Goal: Task Accomplishment & Management: Use online tool/utility

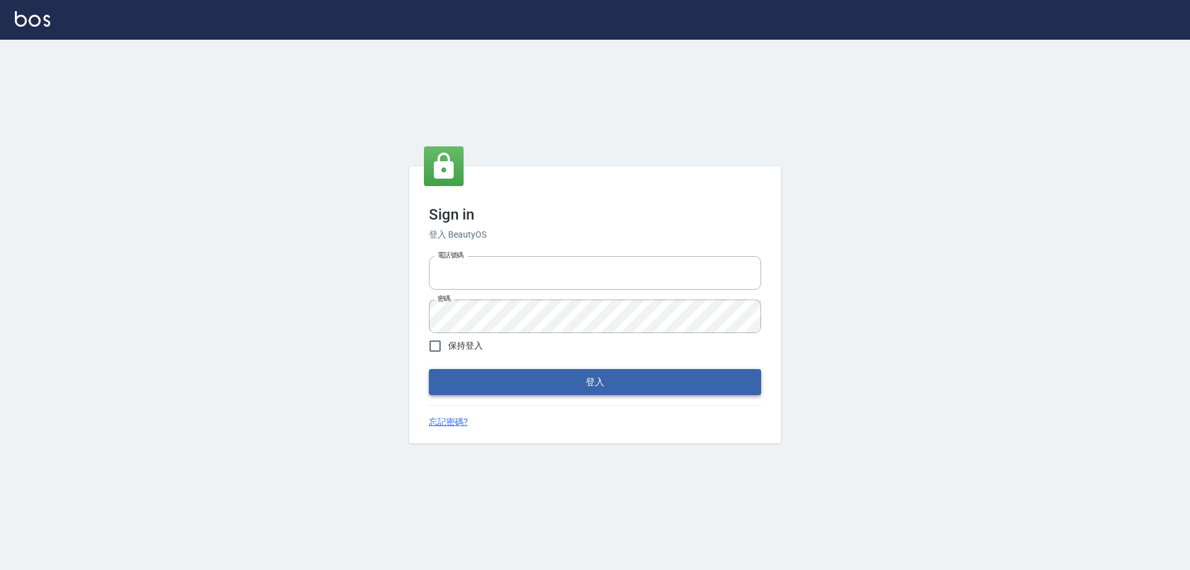
type input "0426657991"
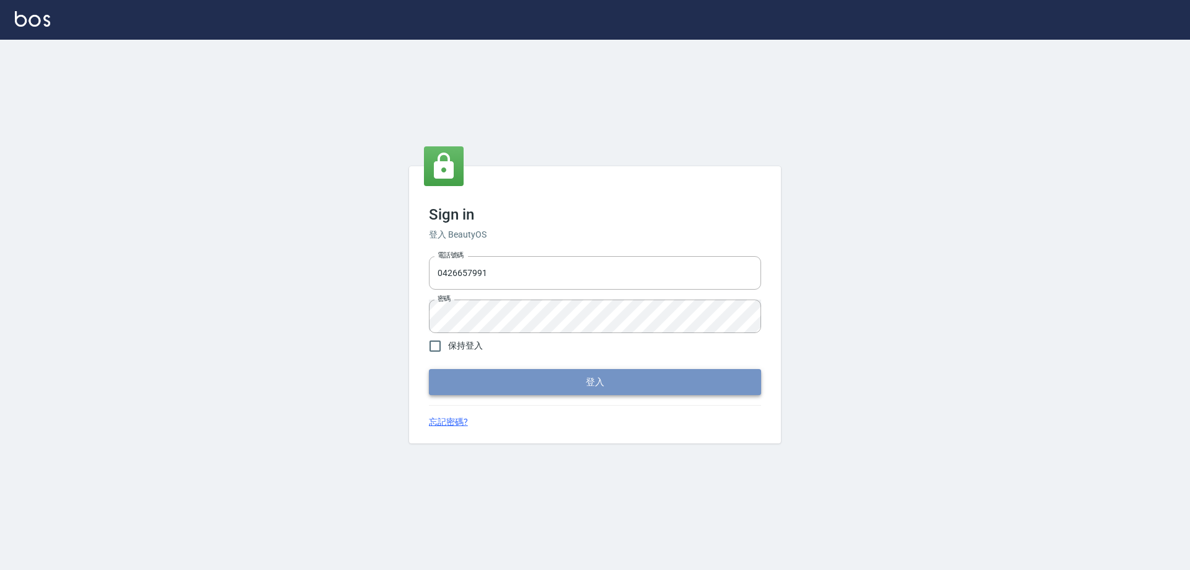
click at [604, 379] on button "登入" at bounding box center [595, 382] width 332 height 26
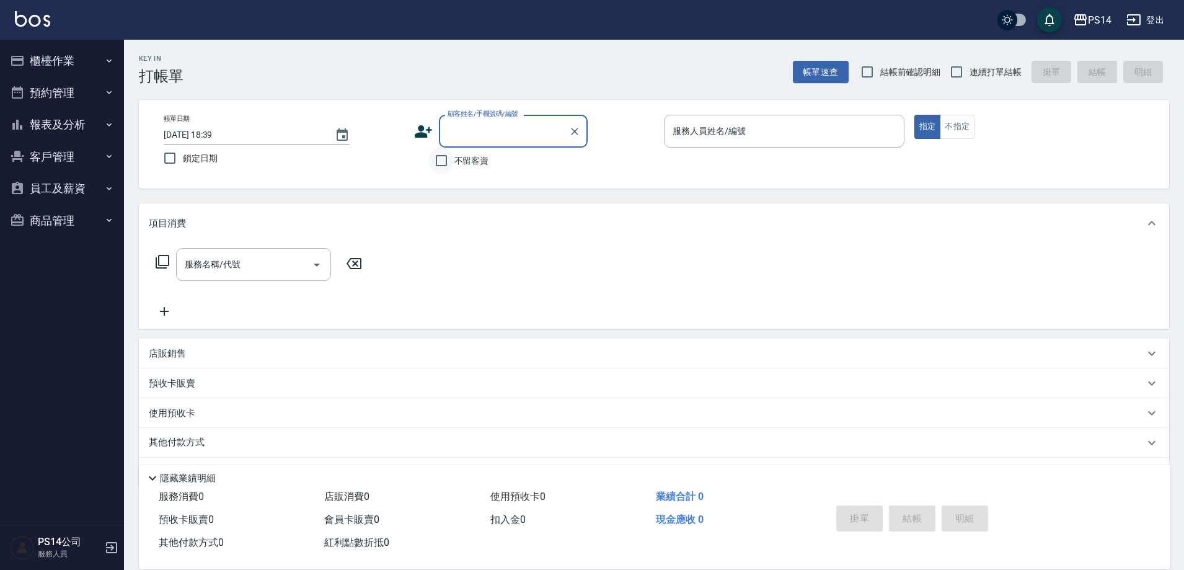
click at [443, 164] on input "不留客資" at bounding box center [441, 160] width 26 height 26
checkbox input "true"
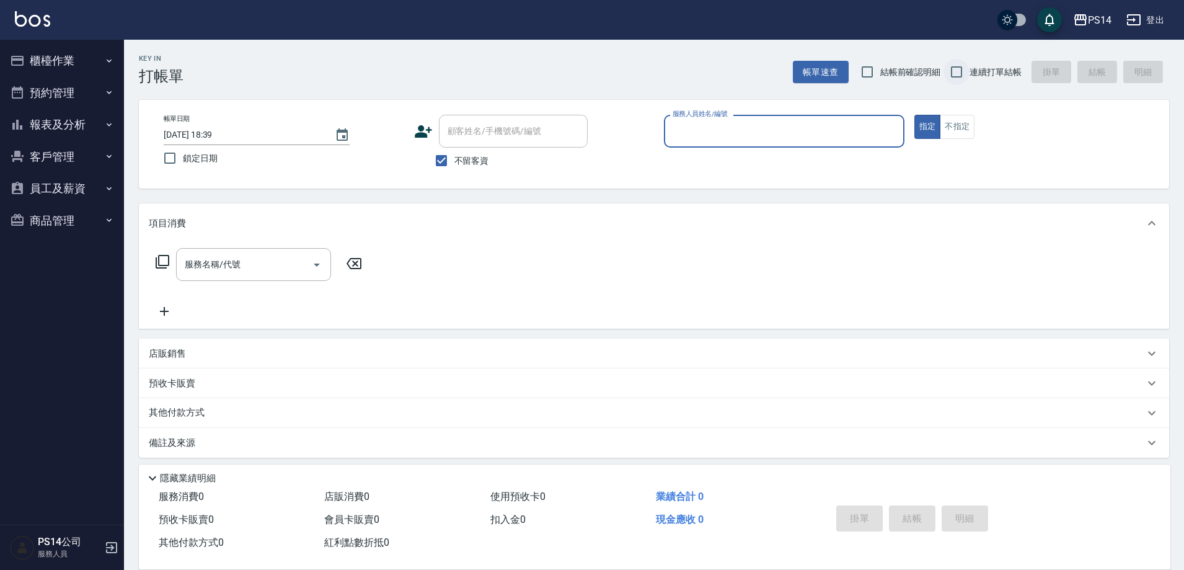
click at [941, 72] on span "結帳前確認明細" at bounding box center [906, 71] width 90 height 12
click at [960, 78] on input "連續打單結帳" at bounding box center [956, 72] width 26 height 26
checkbox input "true"
click at [737, 128] on input "服務人員姓名/編號" at bounding box center [783, 131] width 229 height 22
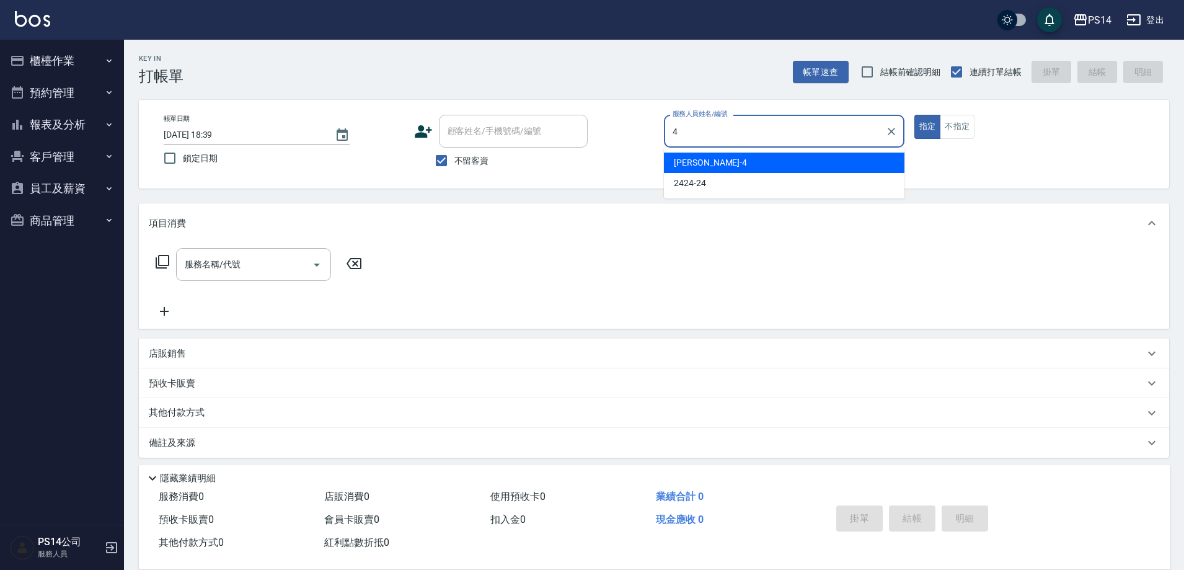
type input "[PERSON_NAME]-4"
type button "true"
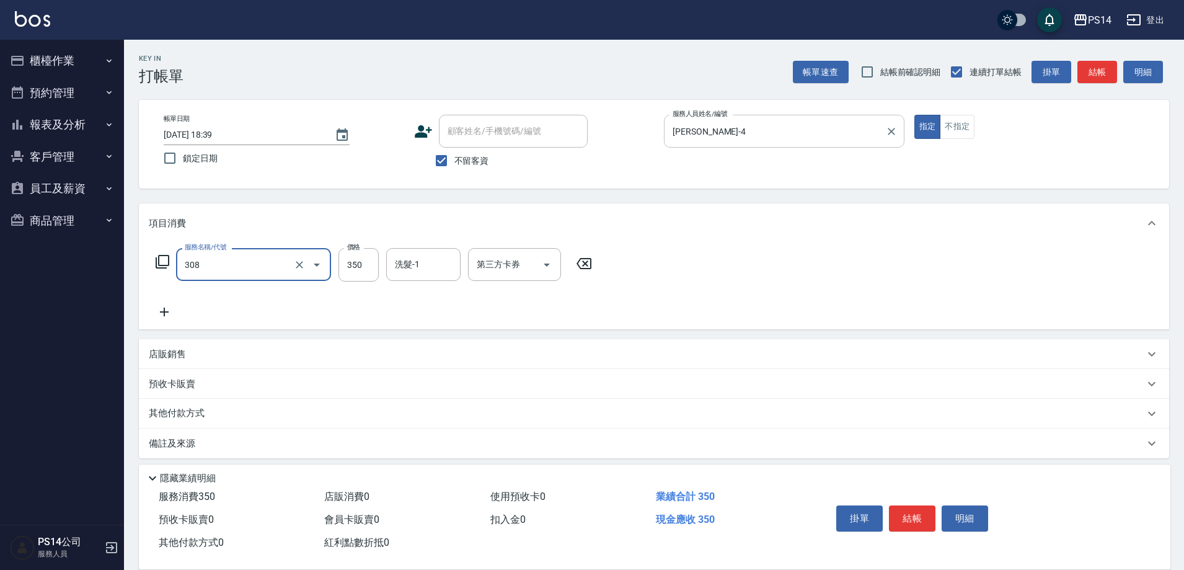
type input "洗+剪(308)"
type input "[PERSON_NAME]-26"
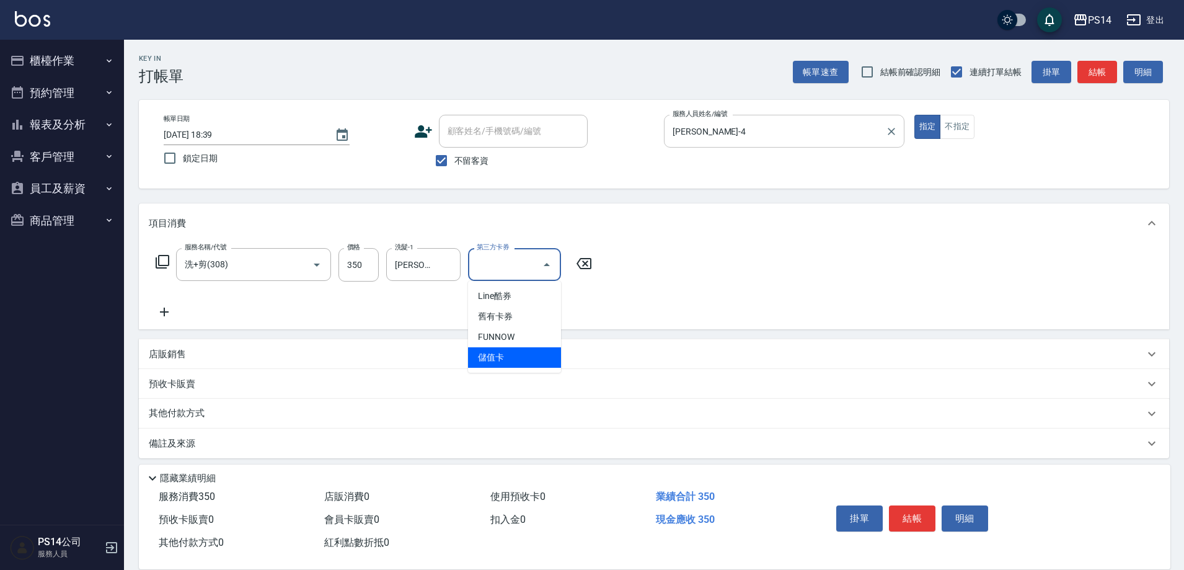
type input "儲值卡"
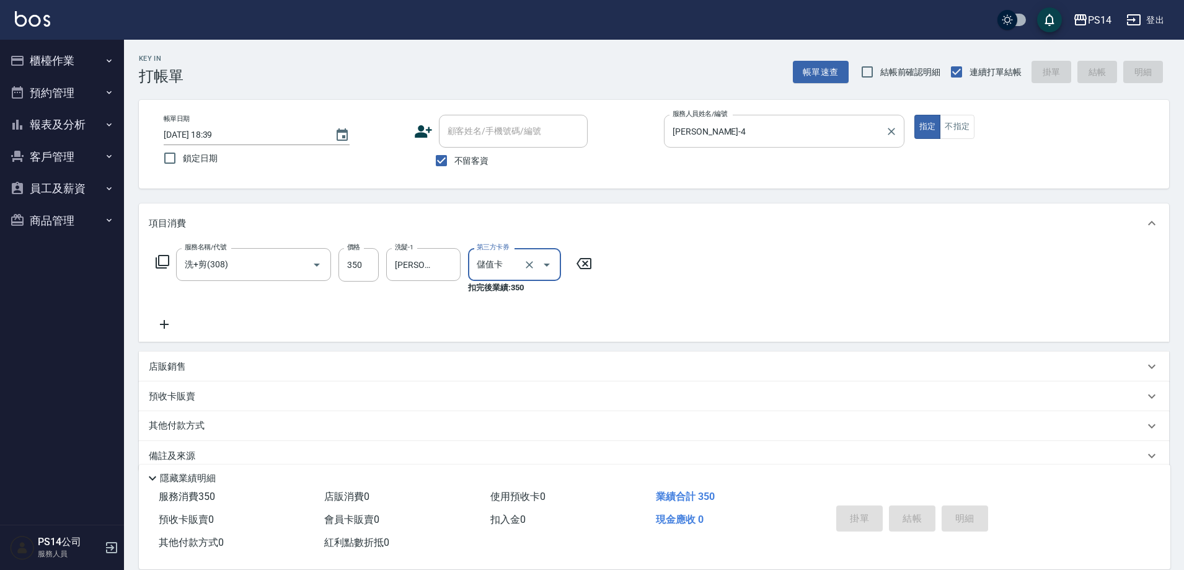
type input "[DATE] 18:40"
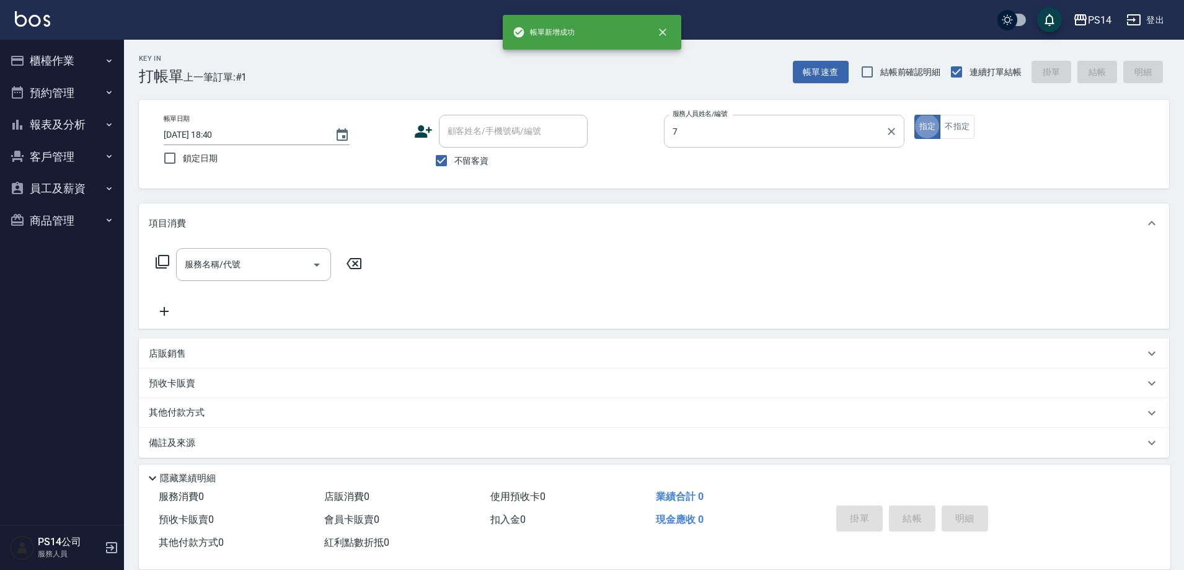
type input "許寶財-7"
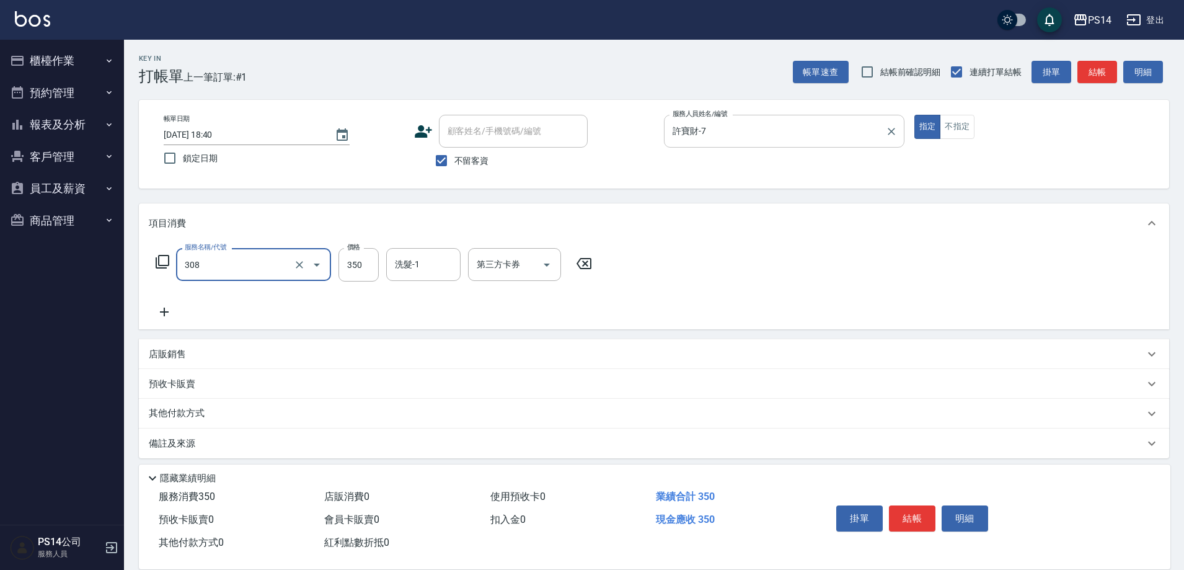
type input "洗+剪(308)"
type input "[PERSON_NAME]-11"
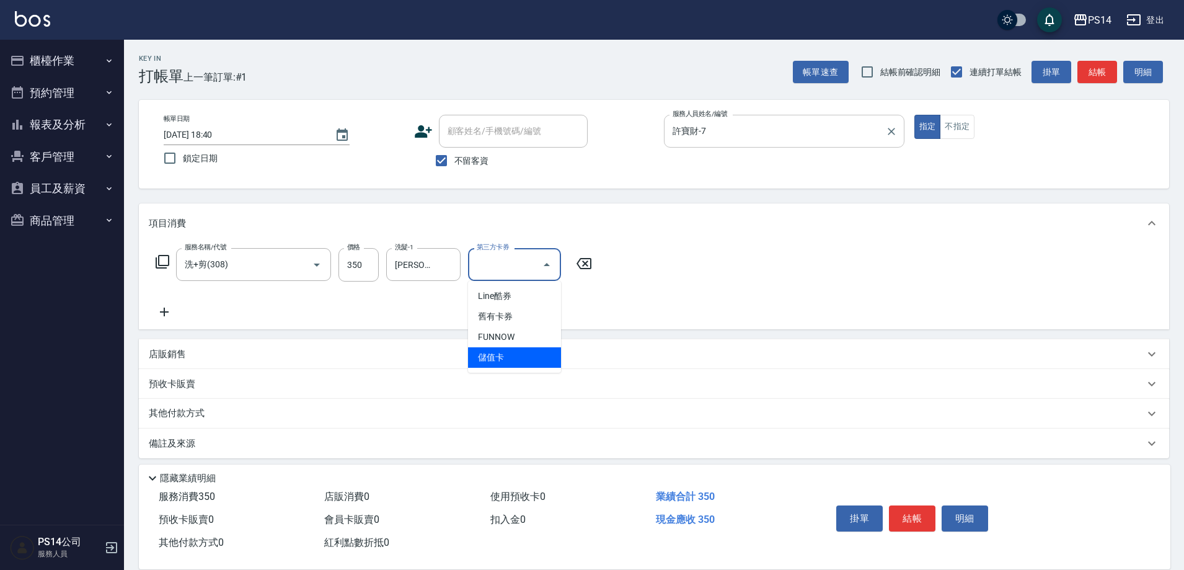
type input "儲值卡"
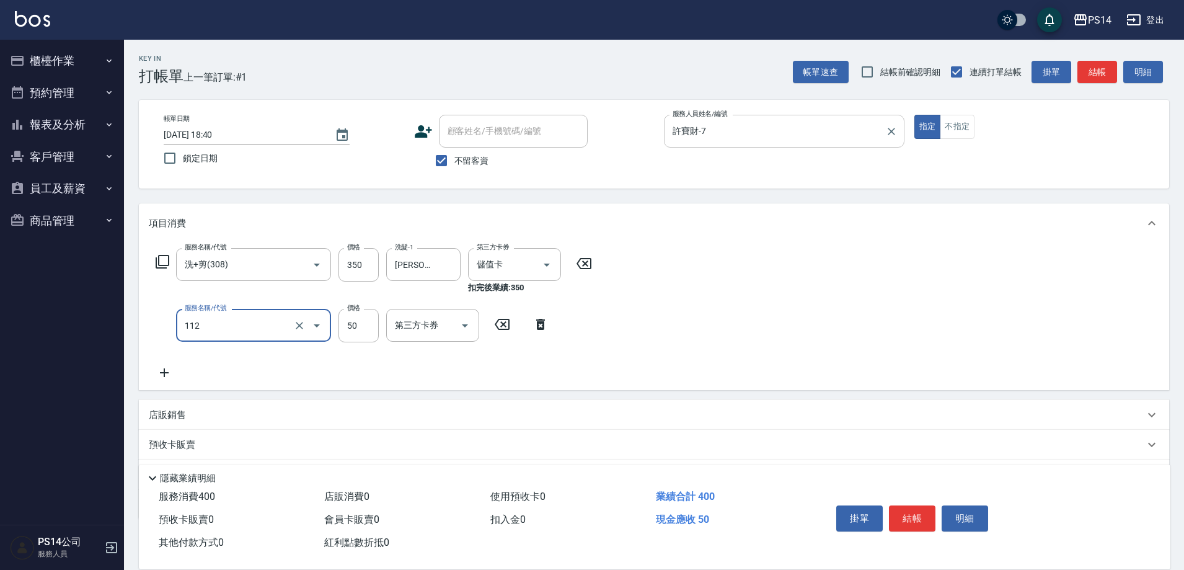
type input "精油50(112)"
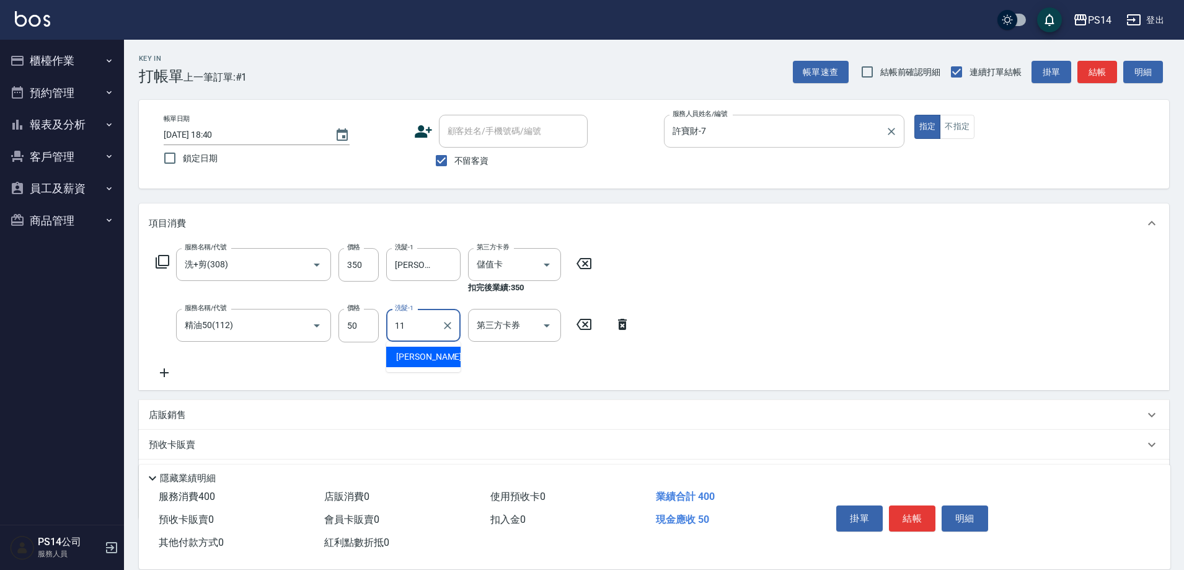
type input "[PERSON_NAME]-11"
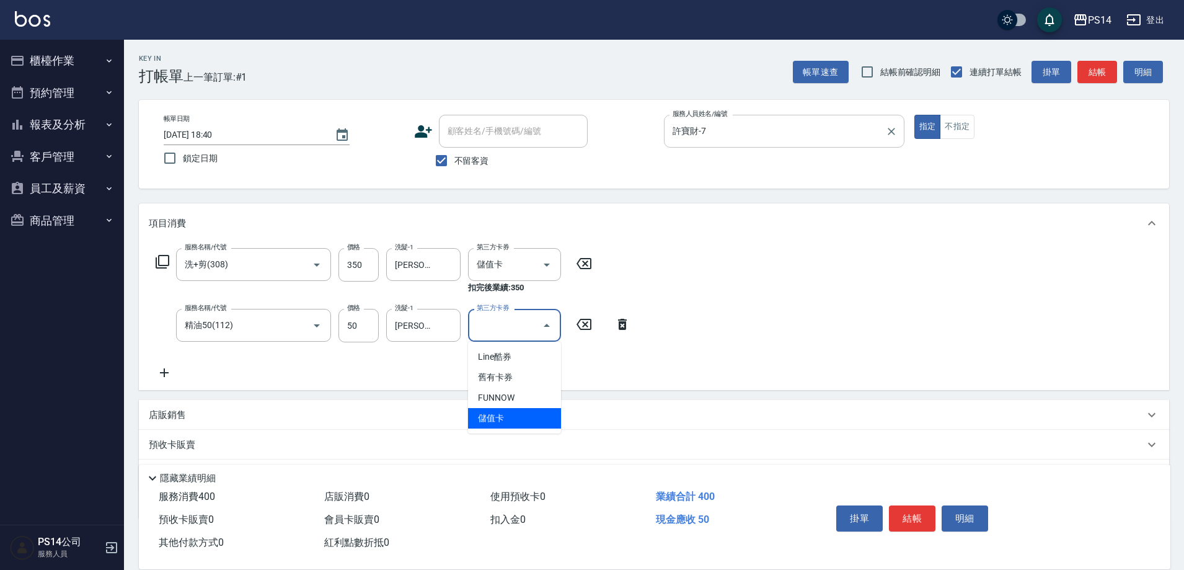
type input "儲值卡"
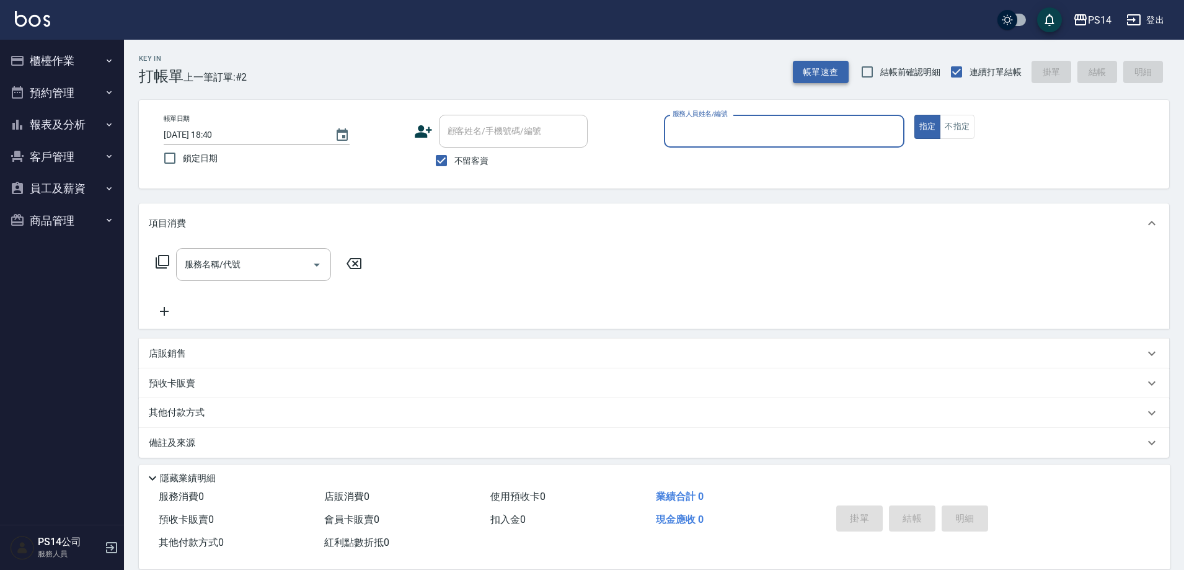
click at [817, 68] on button "帳單速查" at bounding box center [821, 72] width 56 height 23
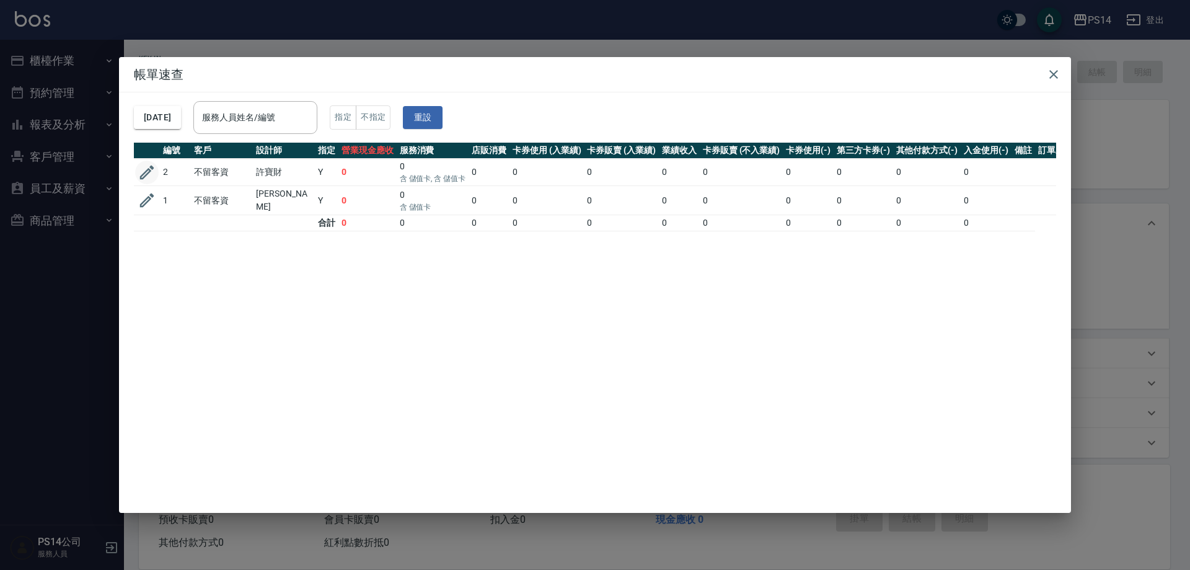
drag, startPoint x: 137, startPoint y: 168, endPoint x: 149, endPoint y: 170, distance: 12.6
click at [139, 168] on button "button" at bounding box center [147, 173] width 24 height 24
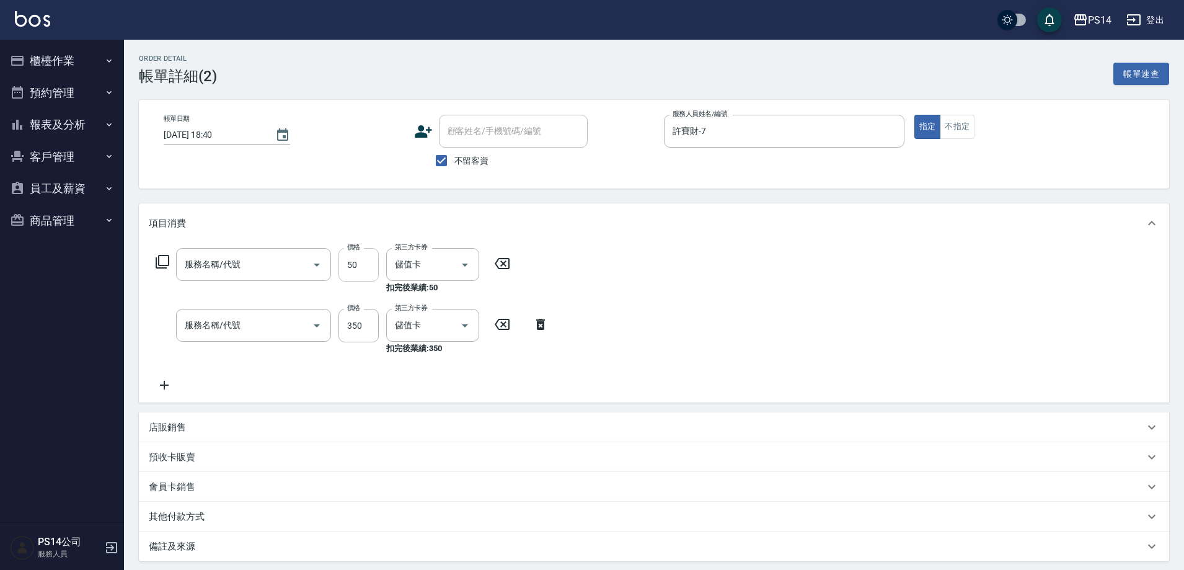
checkbox input "true"
type input "許寶財-7"
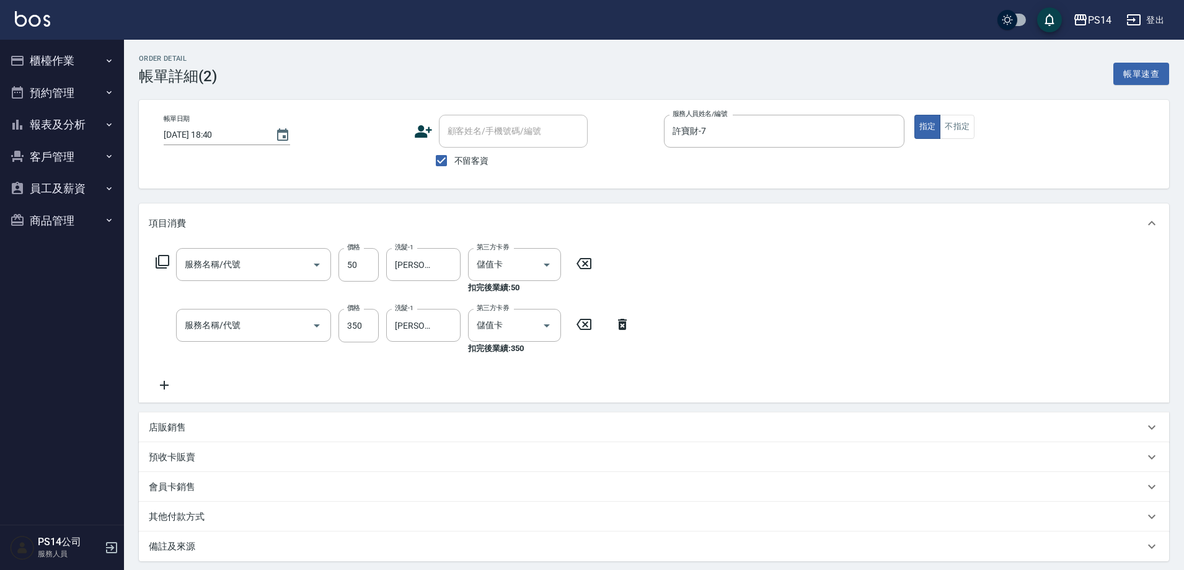
type input "精油50(112)"
type input "洗+剪(308)"
click at [166, 382] on icon at bounding box center [164, 384] width 31 height 15
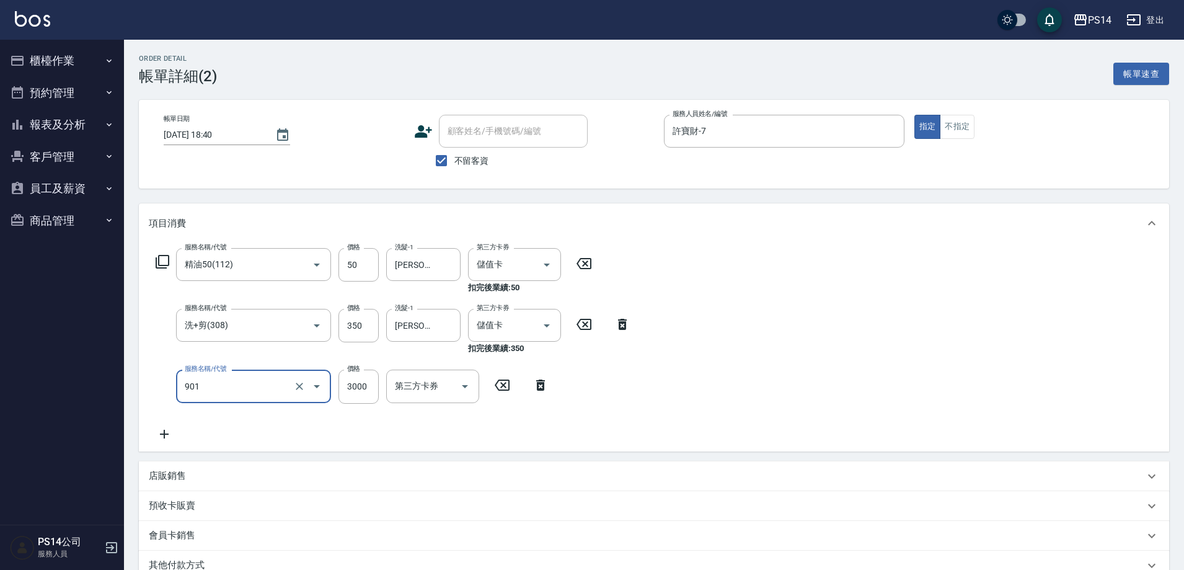
type input "儲值3000(901)"
type input "1000"
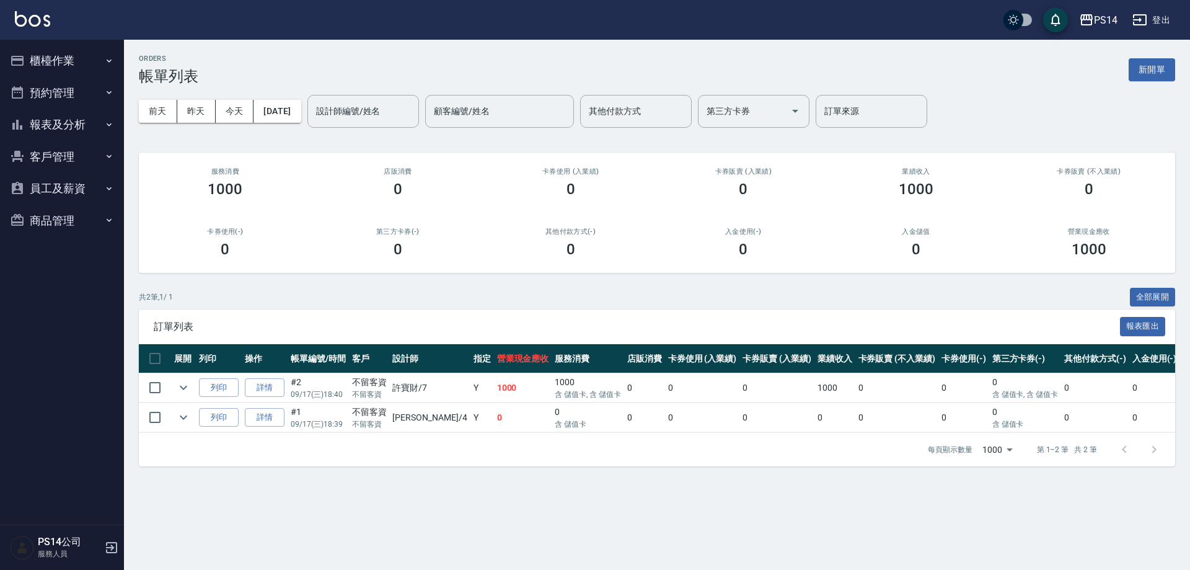
click at [56, 55] on button "櫃檯作業" at bounding box center [62, 61] width 114 height 32
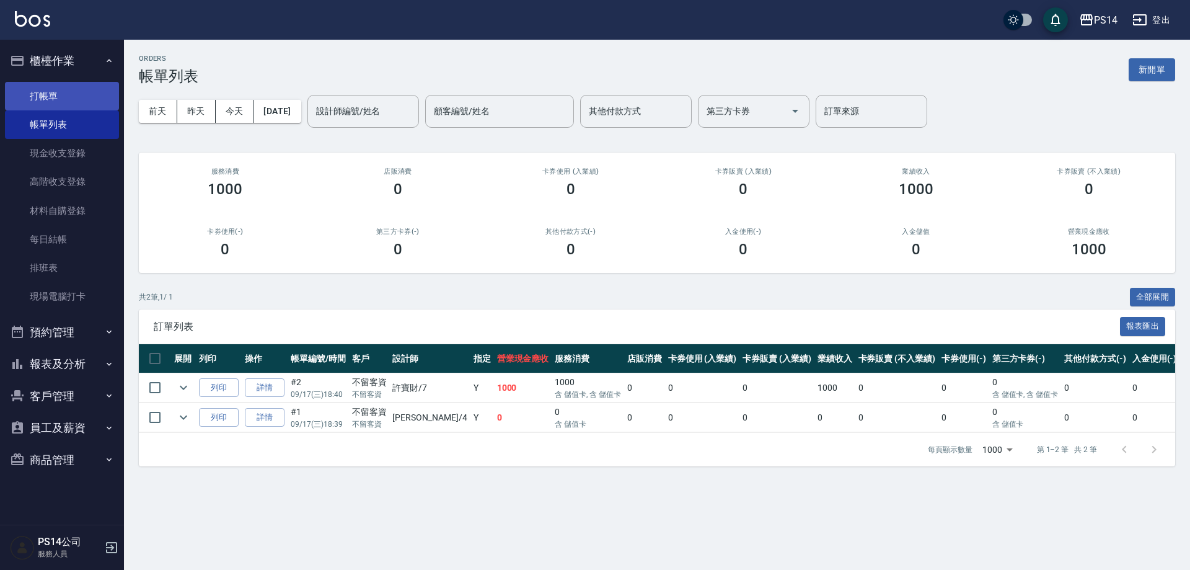
click at [57, 94] on link "打帳單" at bounding box center [62, 96] width 114 height 29
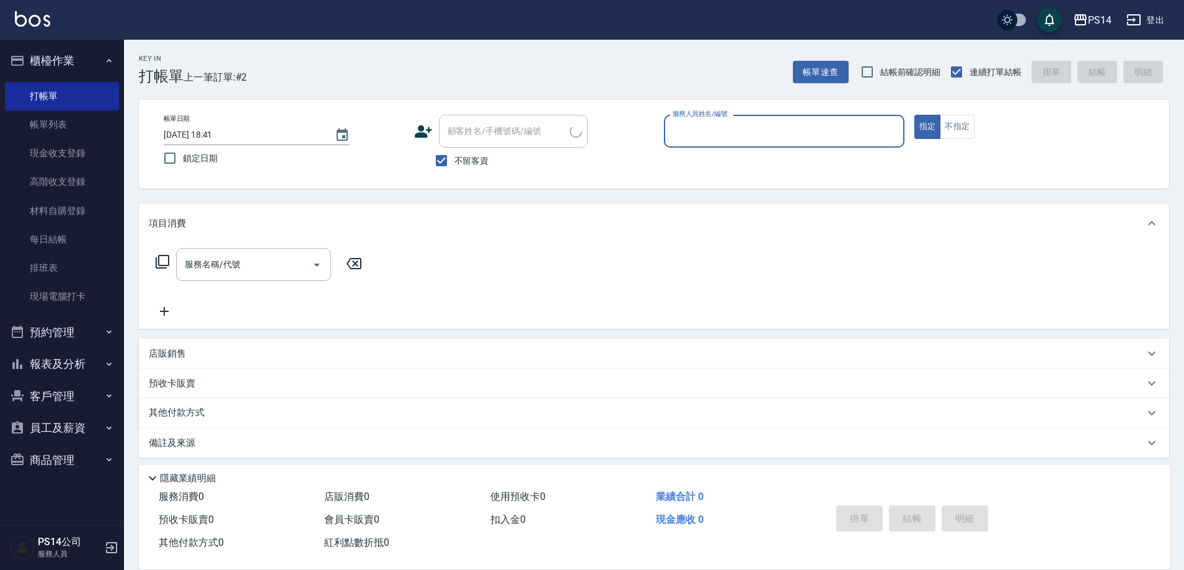
click at [57, 61] on button "櫃檯作業" at bounding box center [62, 61] width 114 height 32
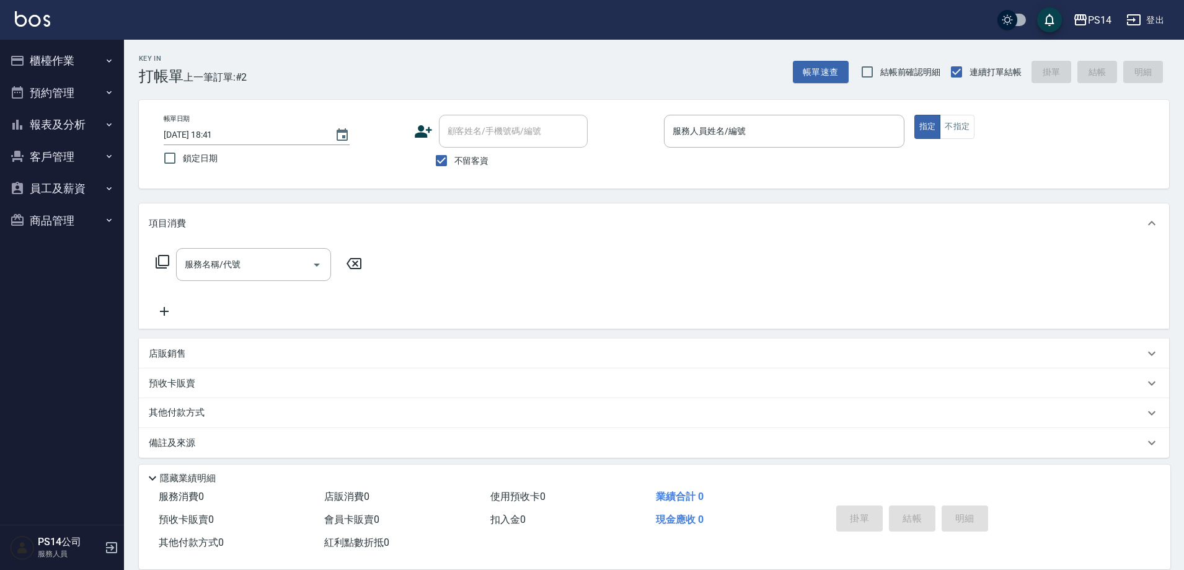
click at [754, 113] on div "帳單日期 [DATE] 18:41 鎖定日期 顧客姓名/手機號碼/編號 顧客姓名/手機號碼/編號 不留客資 服務人員姓名/編號 服務人員姓名/編號 指定 不指定" at bounding box center [654, 144] width 1030 height 89
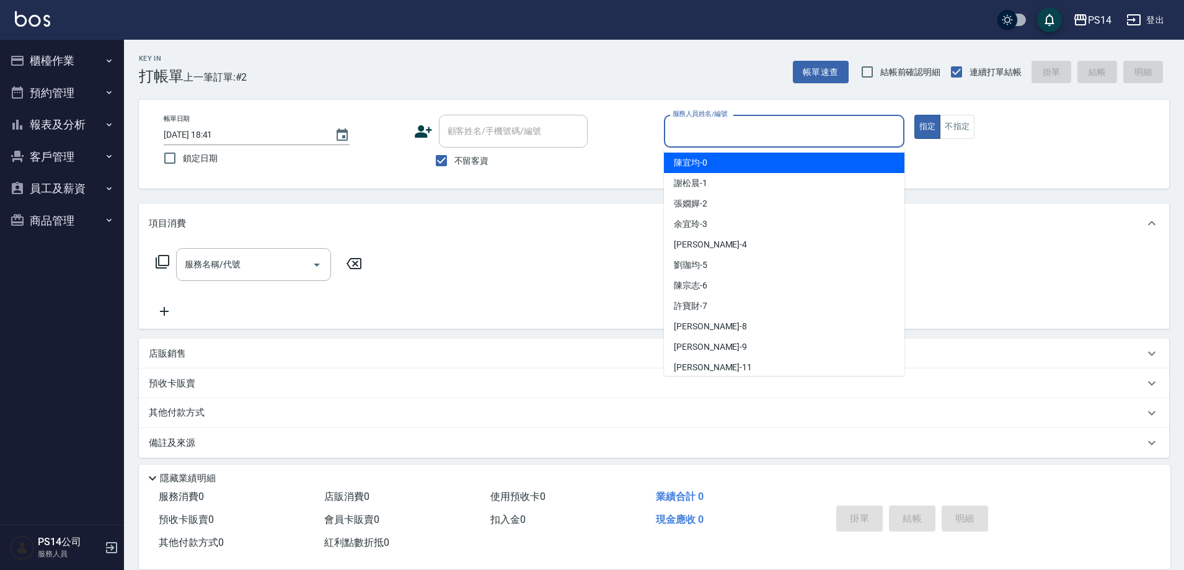
click at [762, 133] on input "服務人員姓名/編號" at bounding box center [783, 131] width 229 height 22
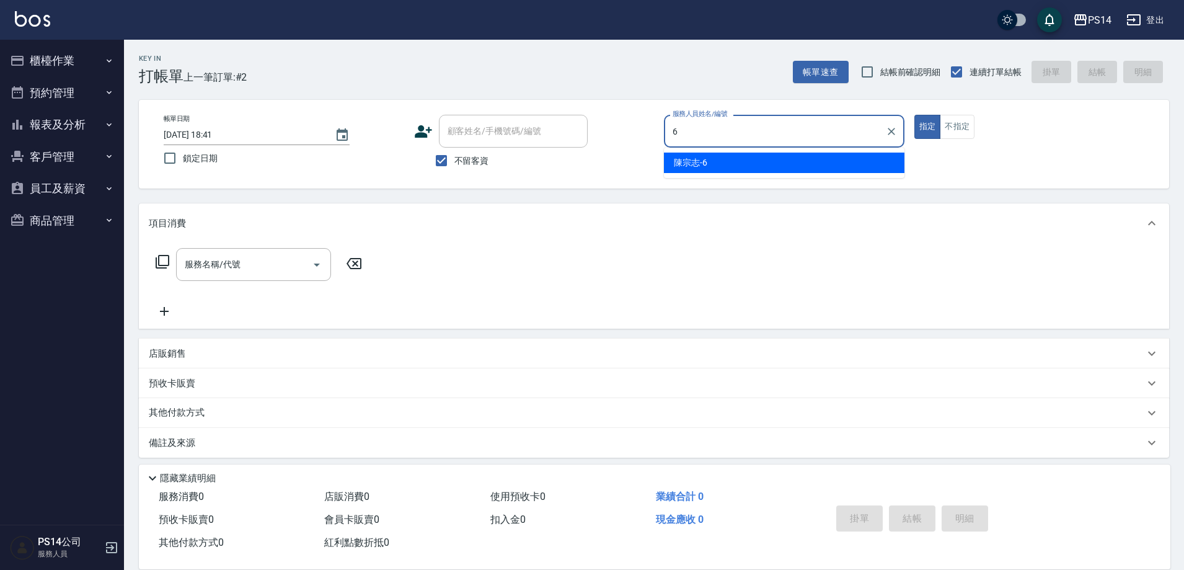
type input "陳宗志-6"
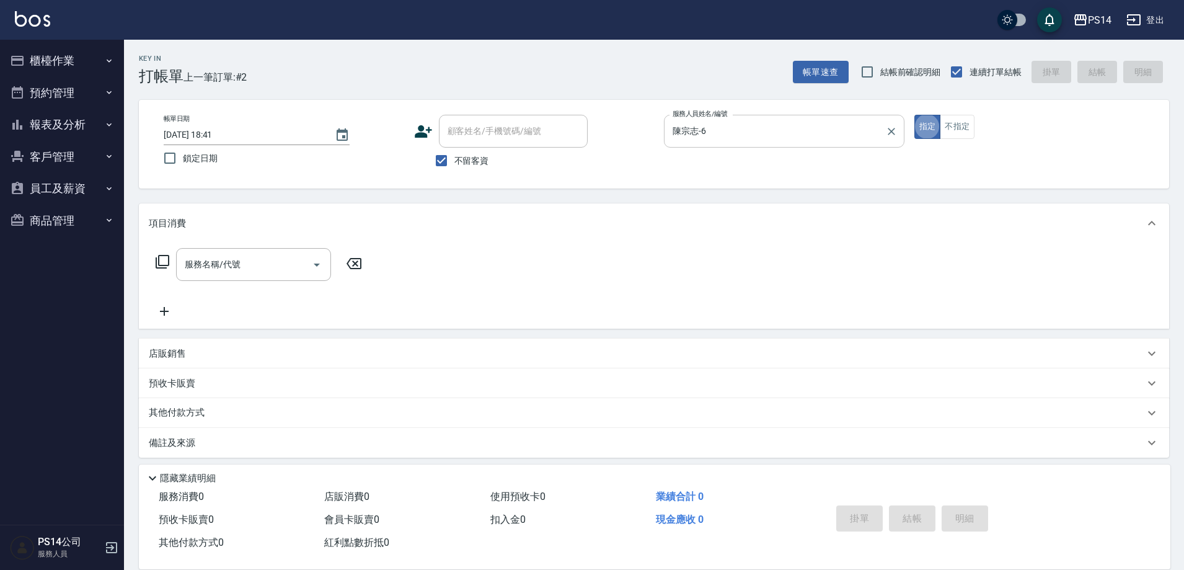
type button "true"
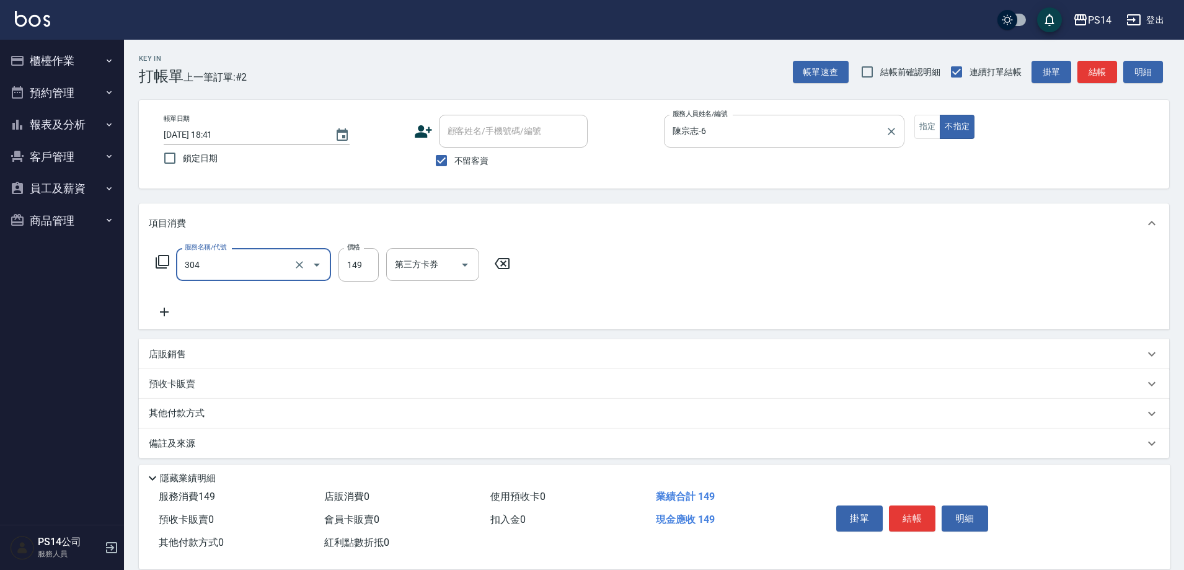
type input "剪髮(304)"
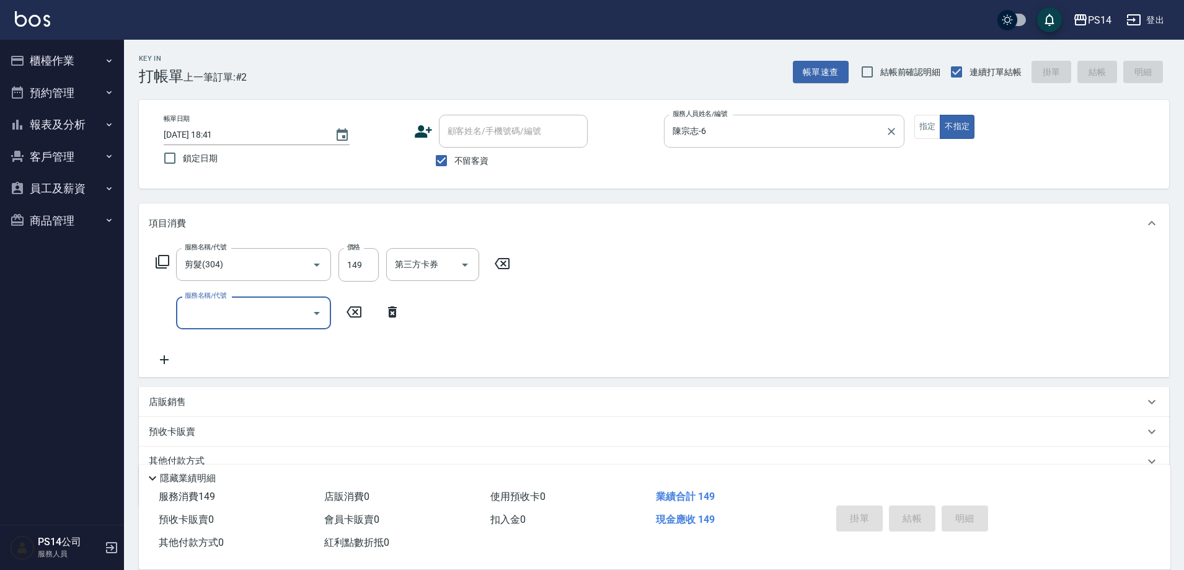
type input "[DATE] 18:42"
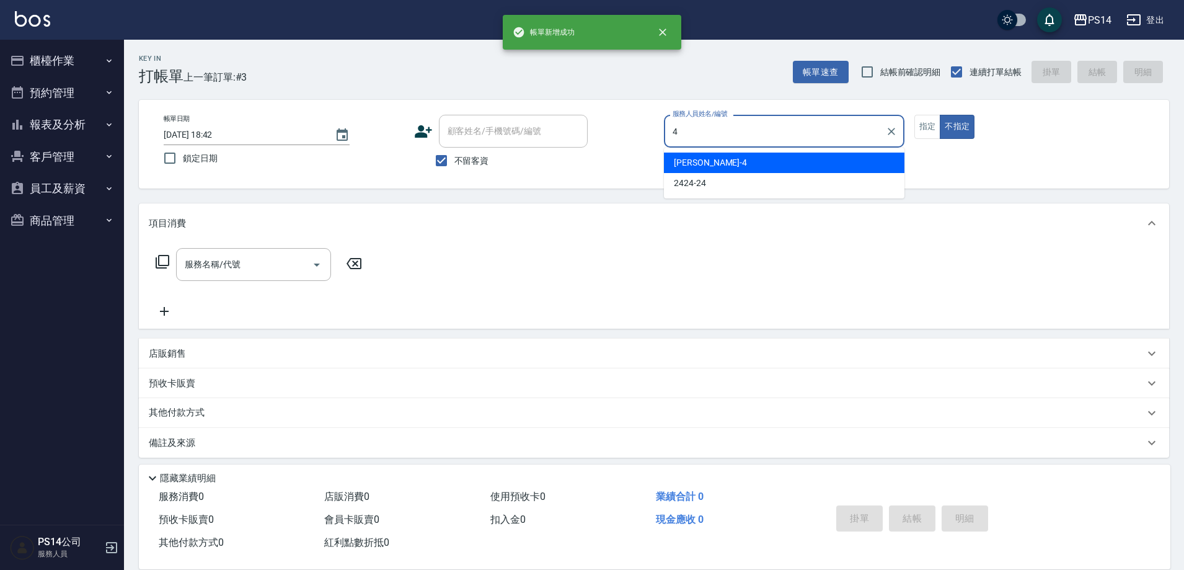
type input "[PERSON_NAME]-4"
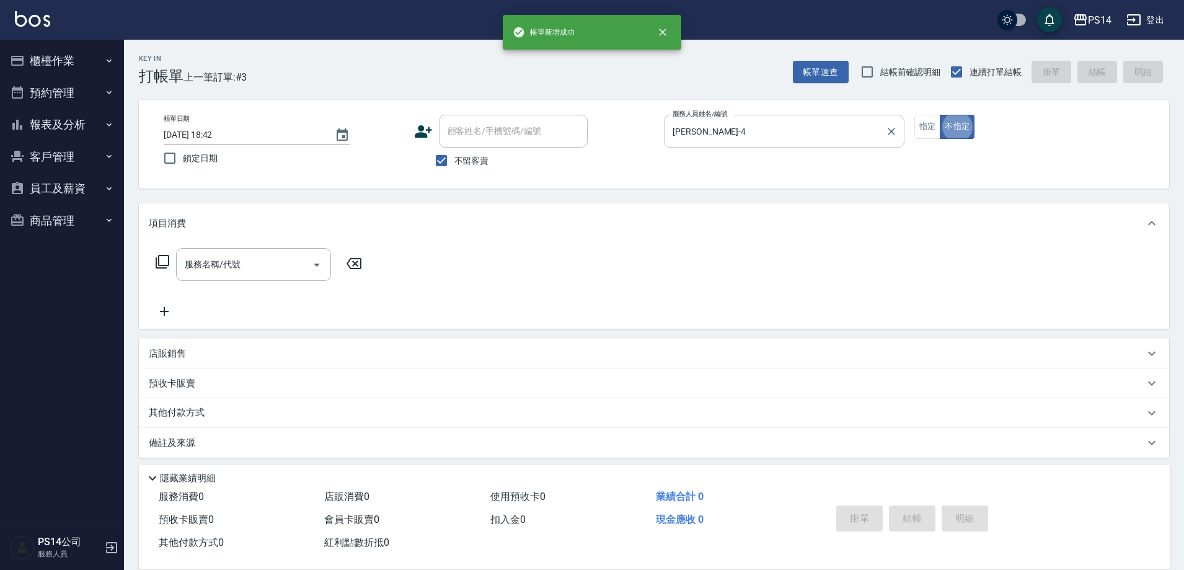
type button "false"
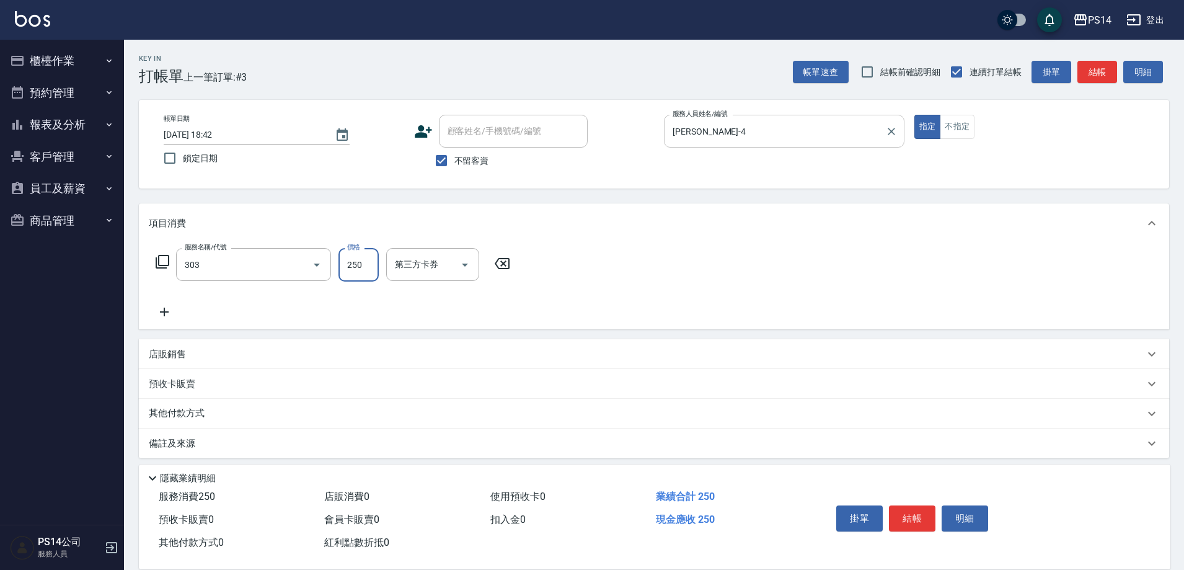
type input "剪髮(303)"
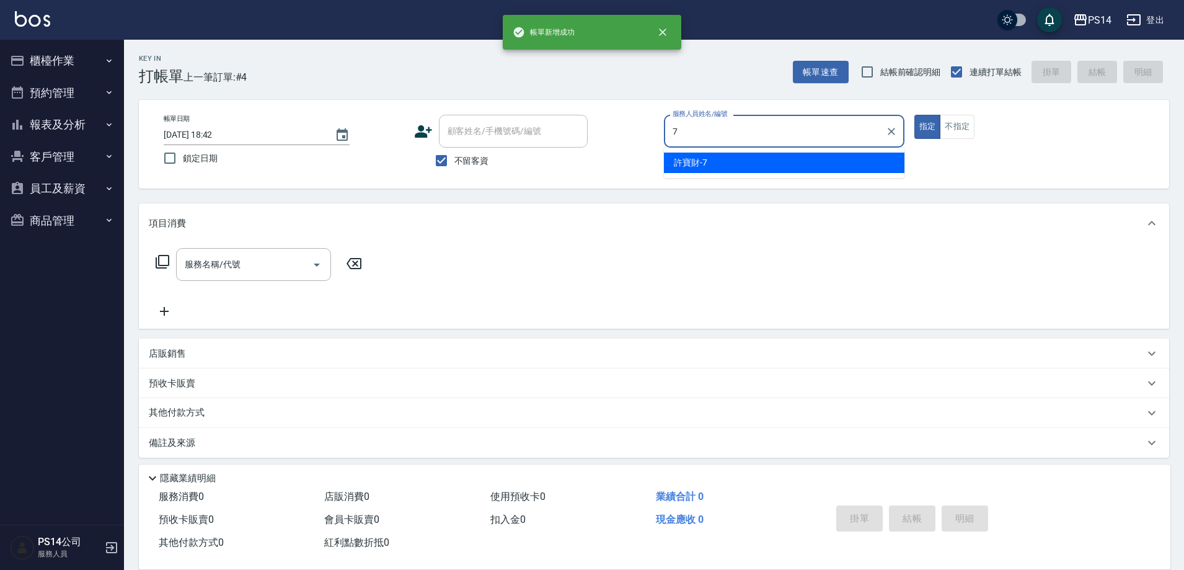
type input "許寶財-7"
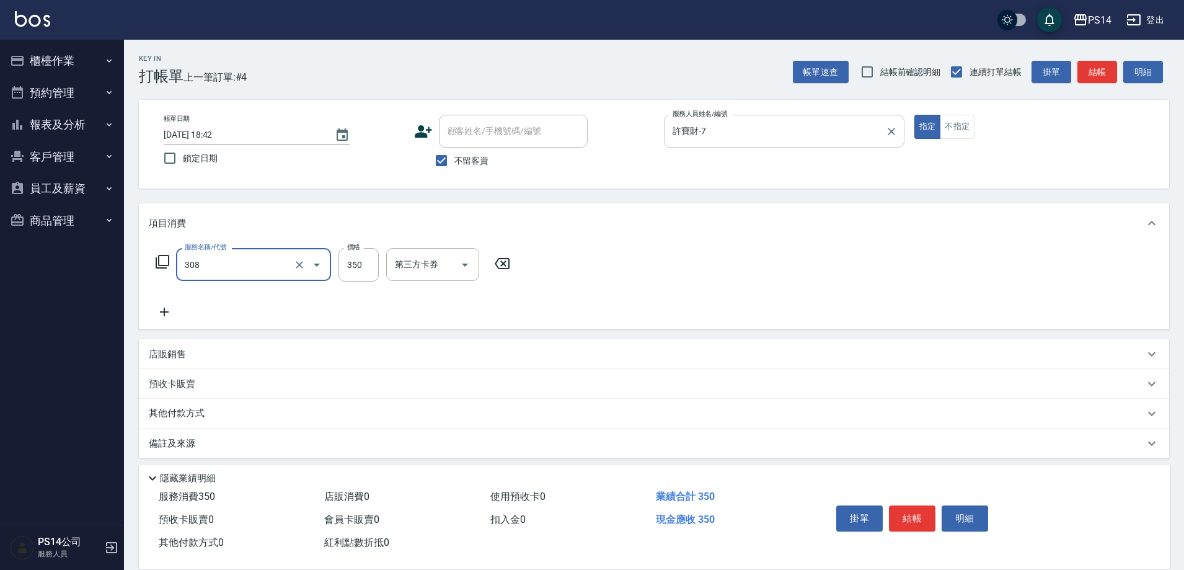
type input "洗+剪(308)"
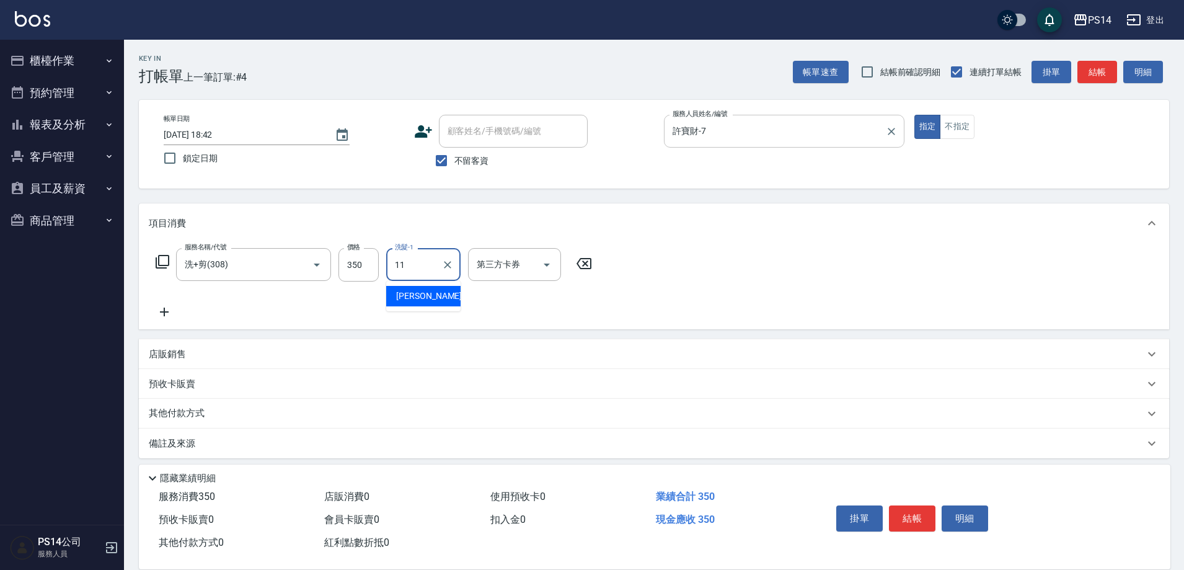
type input "[PERSON_NAME]-11"
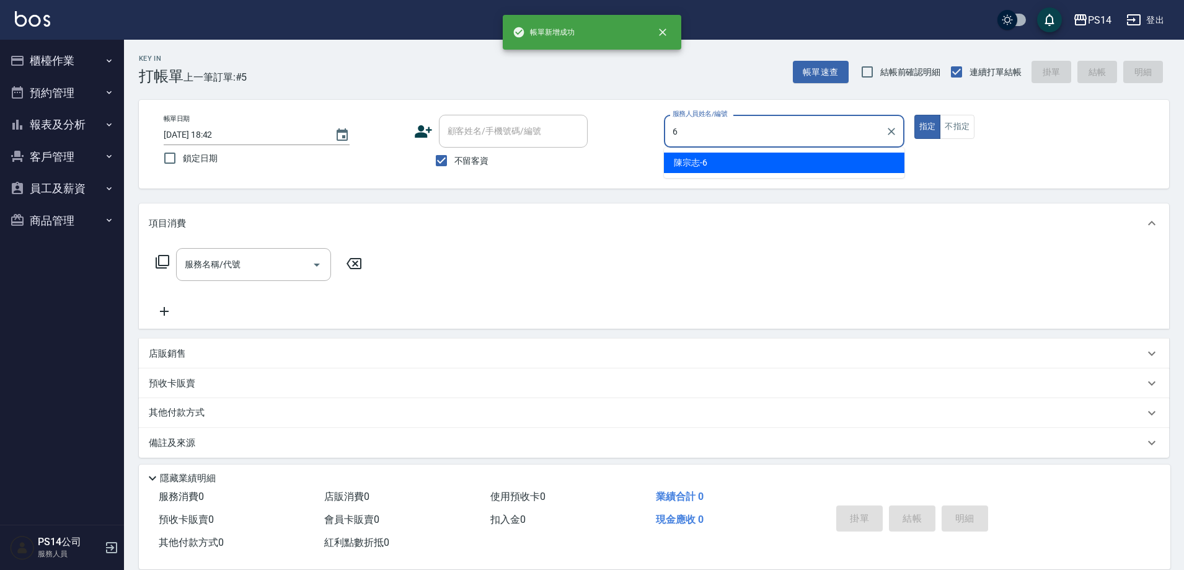
type input "陳宗志-6"
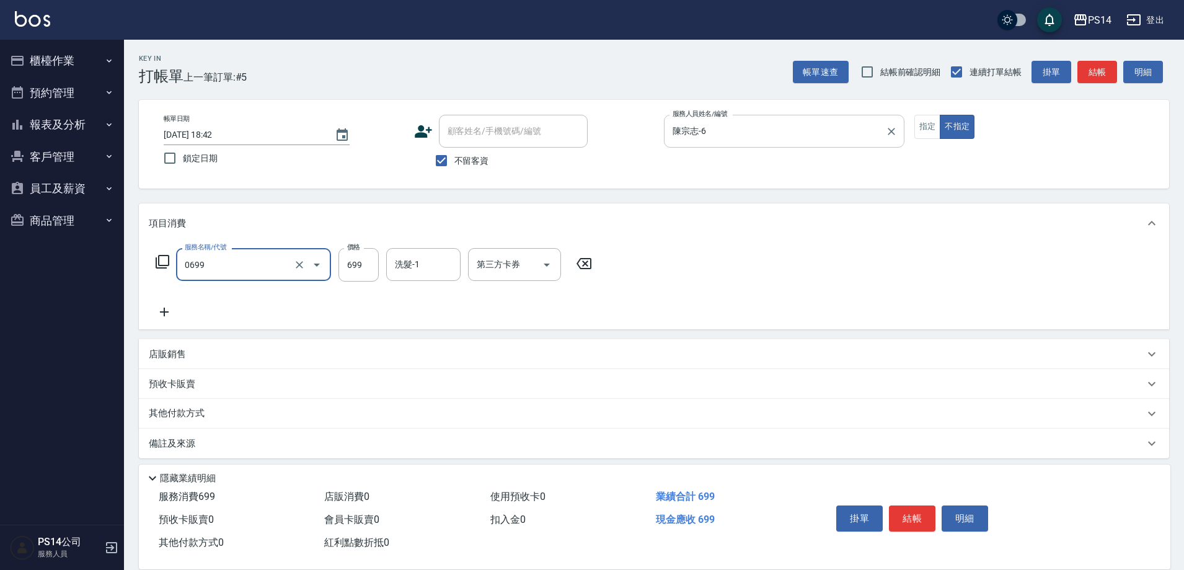
type input "精油SPA(0699)"
type input "[PERSON_NAME]-11"
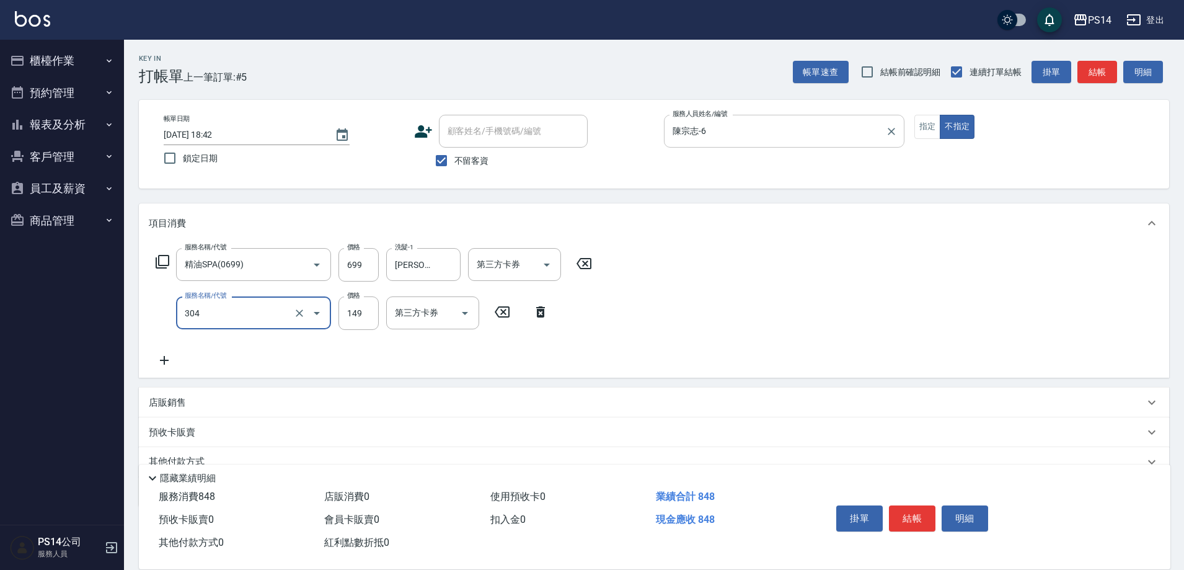
type input "剪髮(304)"
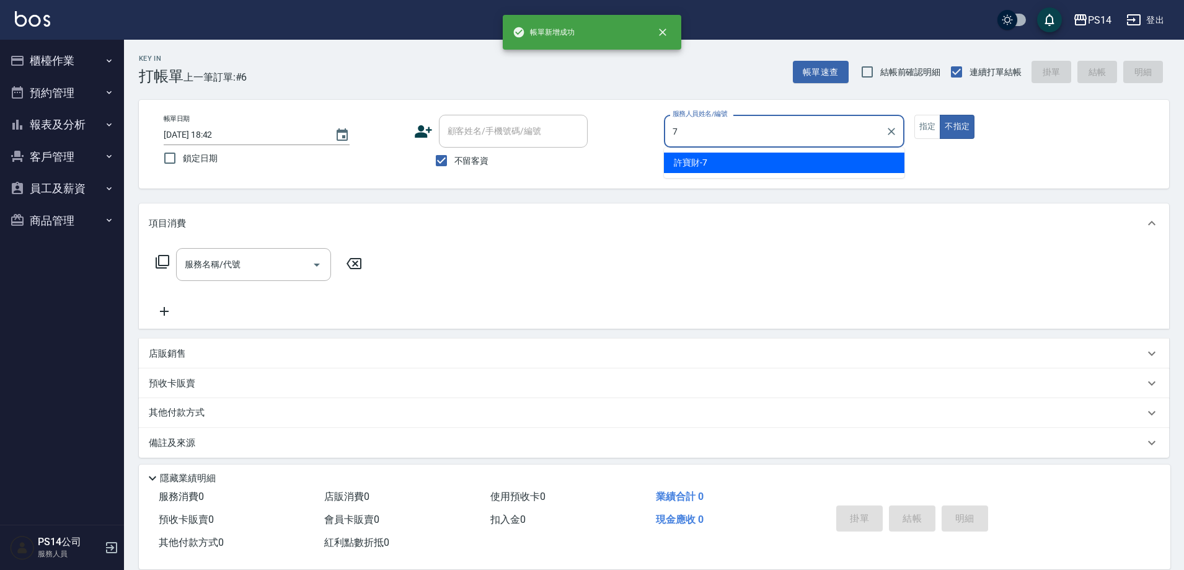
type input "許寶財-7"
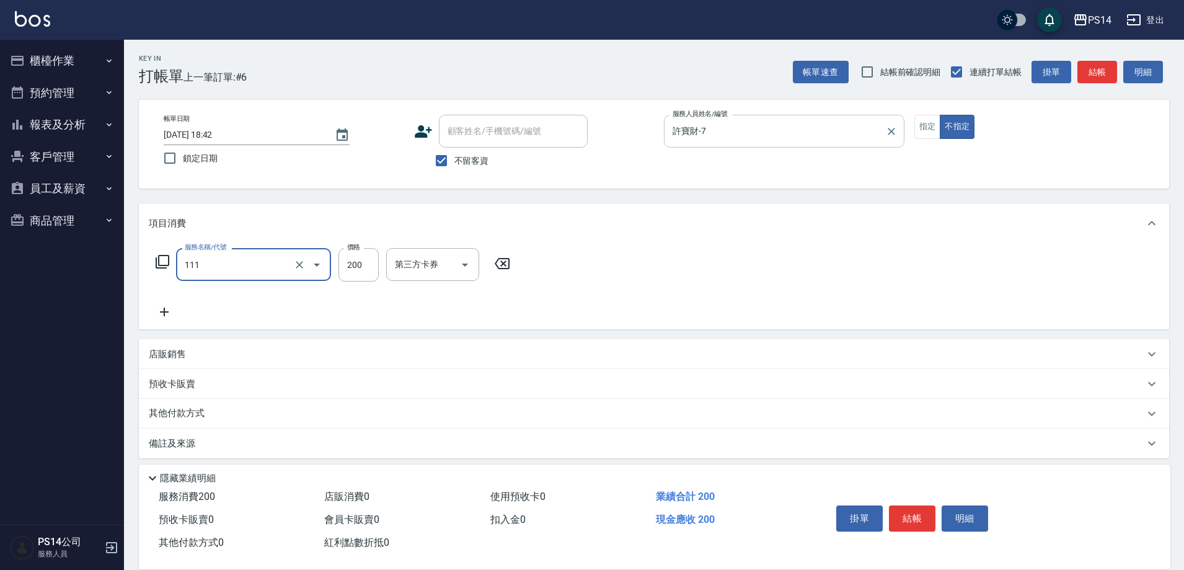
type input "200(111)"
type input "[PERSON_NAME]-26"
click at [158, 354] on p "店販銷售" at bounding box center [167, 354] width 37 height 13
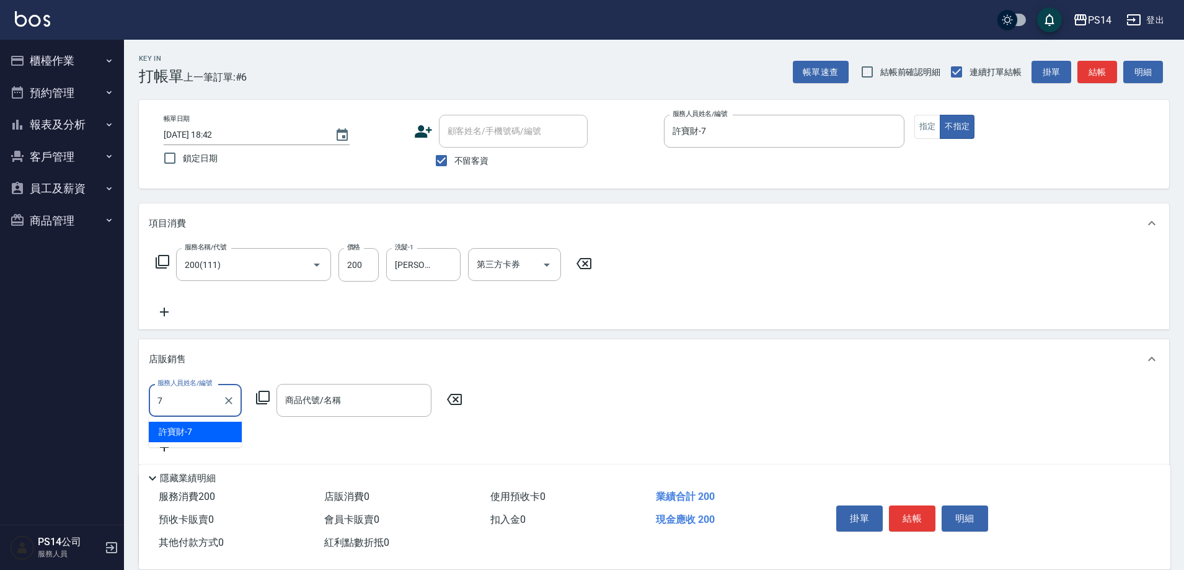
type input "許寶財-7"
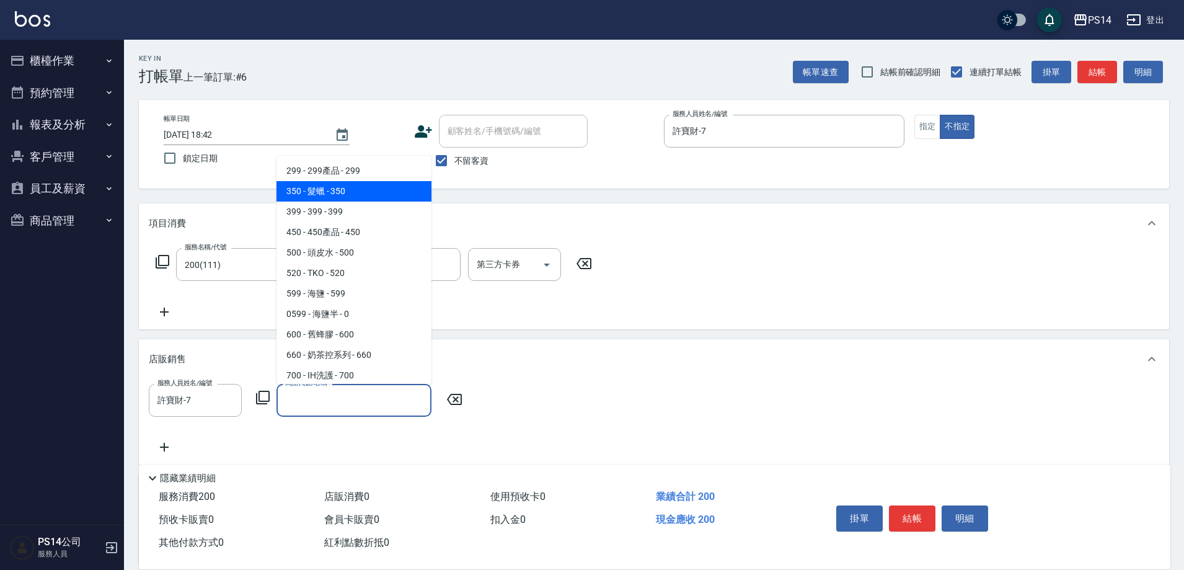
type input "髮蠟"
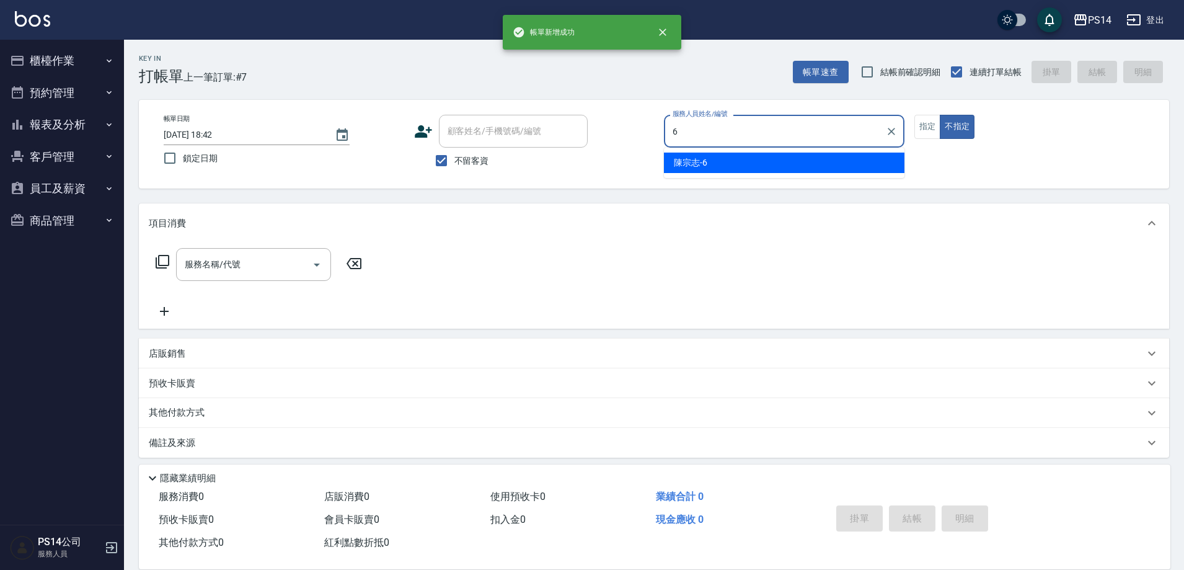
type input "陳宗志-6"
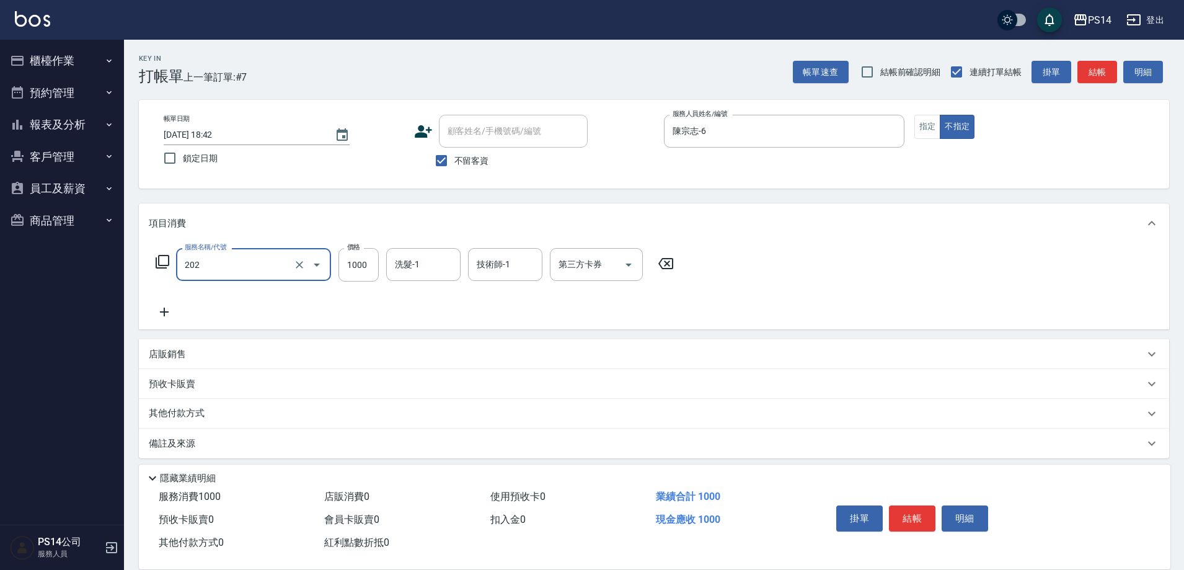
type input "燙髮(202)"
type input "2000"
type input "[PERSON_NAME]-26"
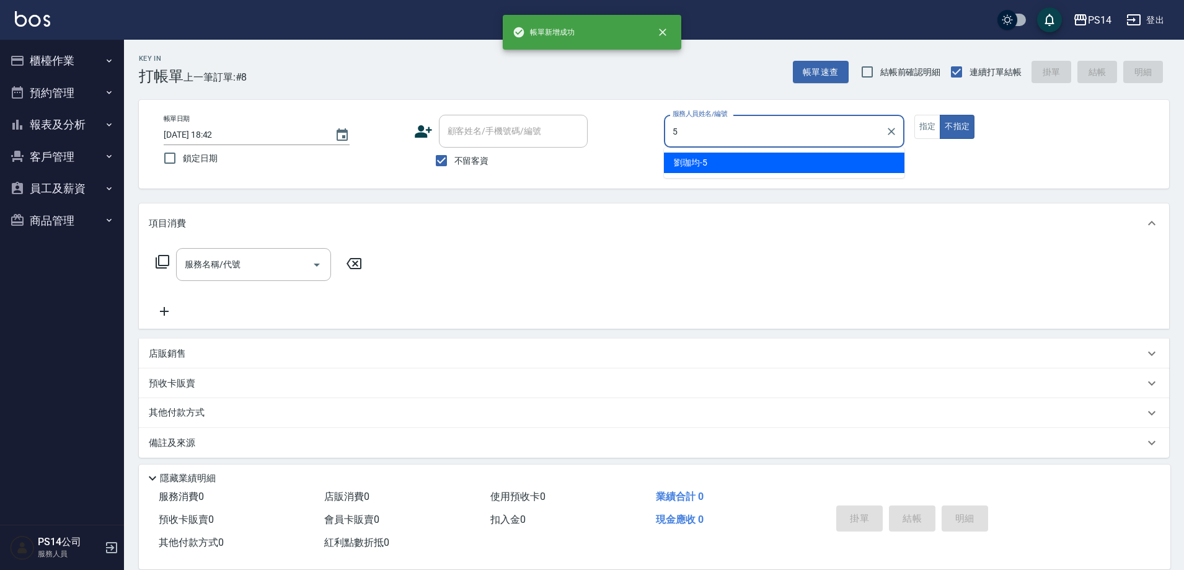
type input "[PERSON_NAME]5"
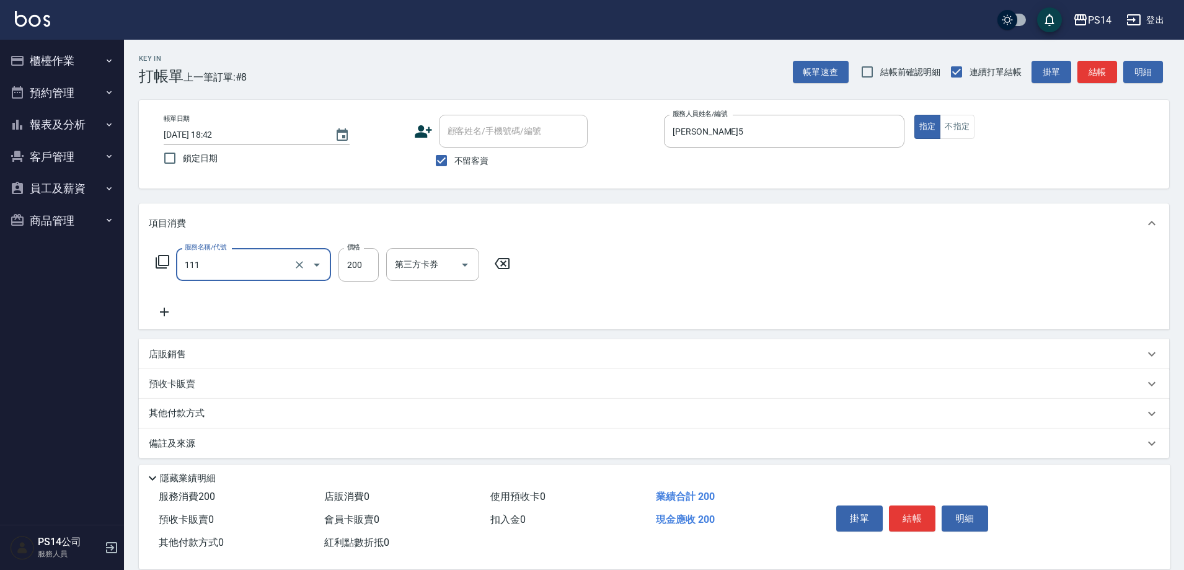
type input "200(111)"
type input "[PERSON_NAME]-26"
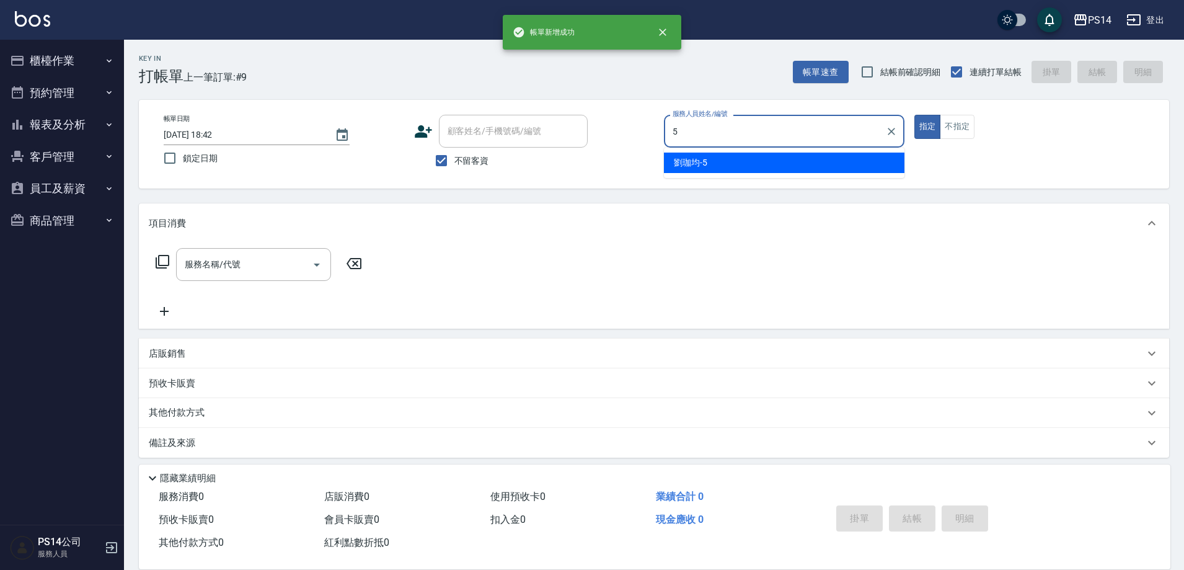
type input "[PERSON_NAME]5"
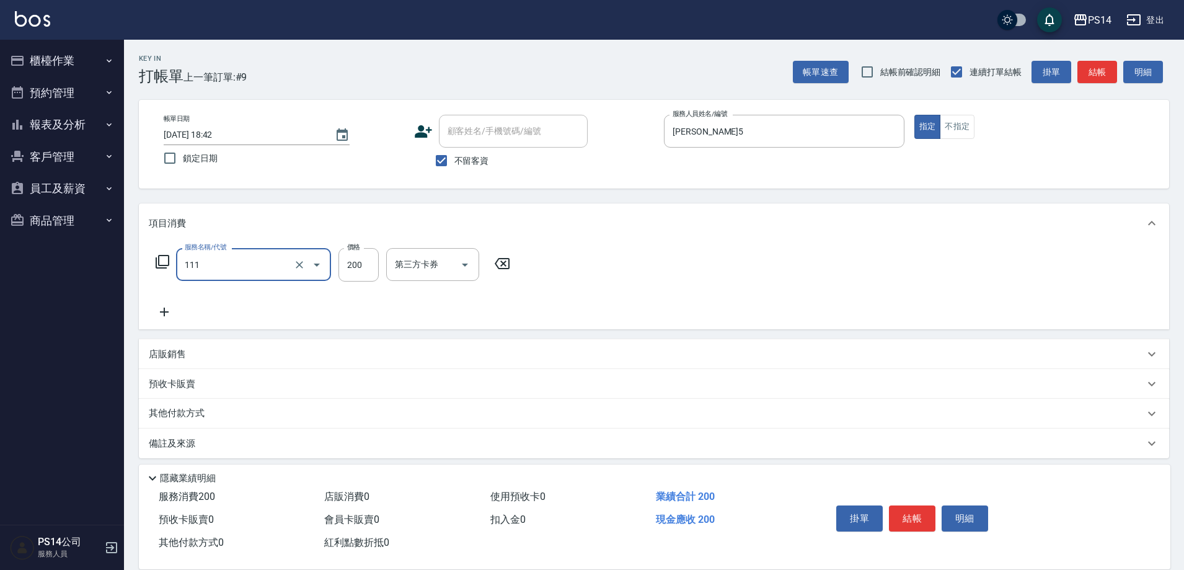
type input "200(111)"
type input "[PERSON_NAME]-11"
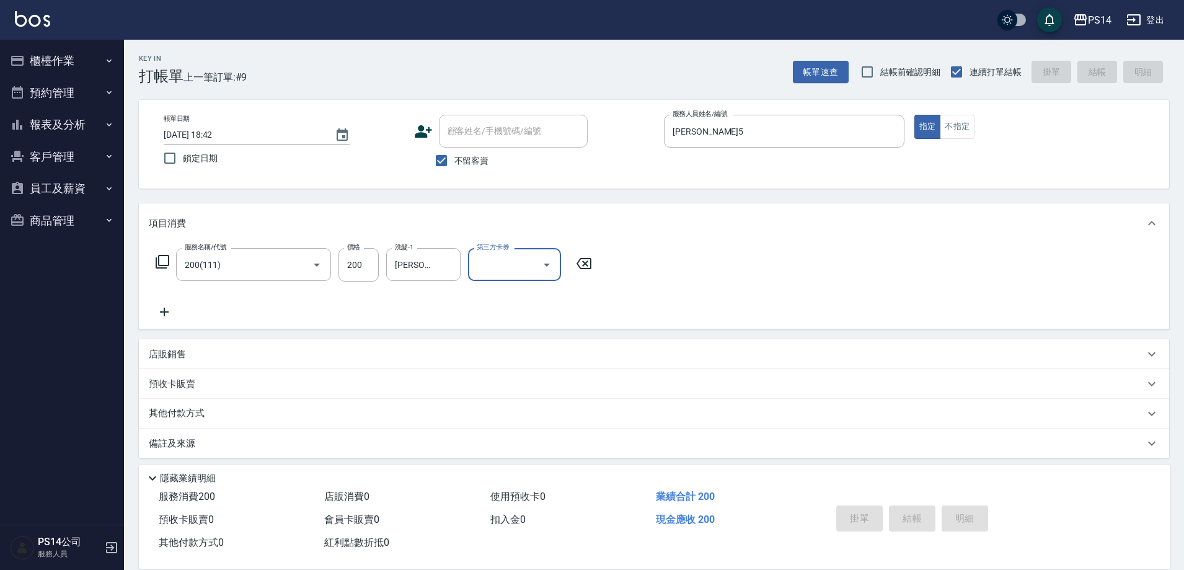
type input "[DATE] 18:43"
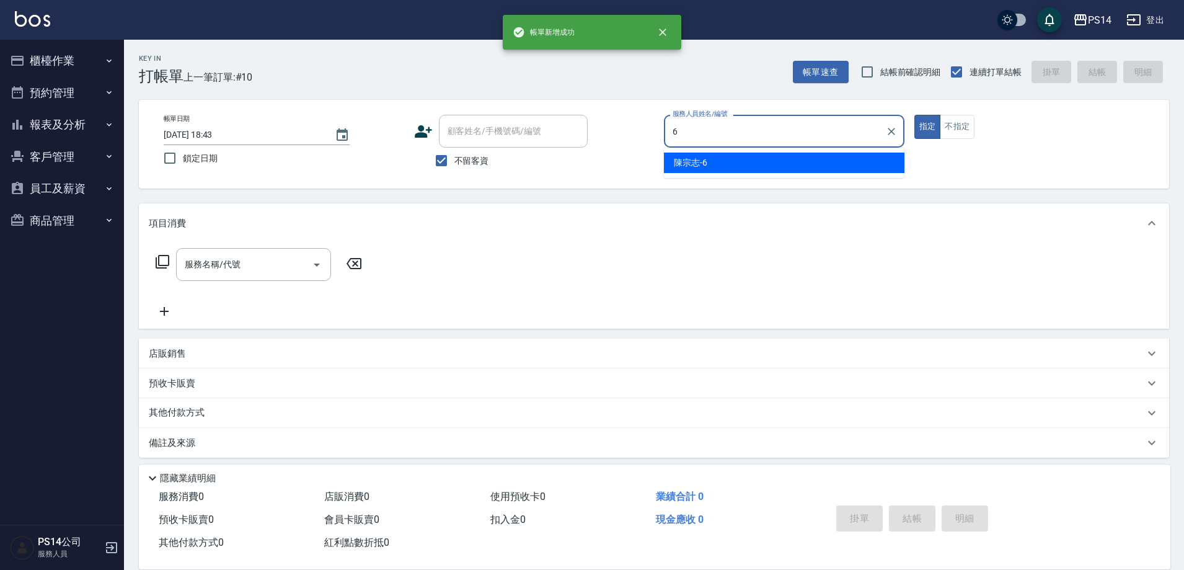
type input "陳宗志-6"
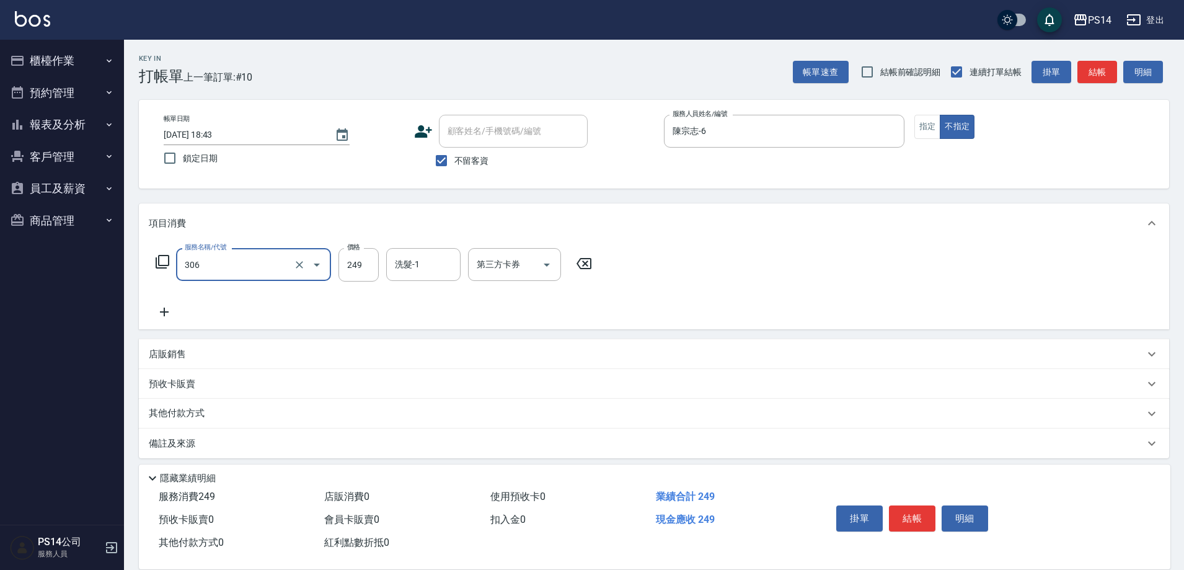
type input "剪髮(306)"
type input "[PERSON_NAME]-26"
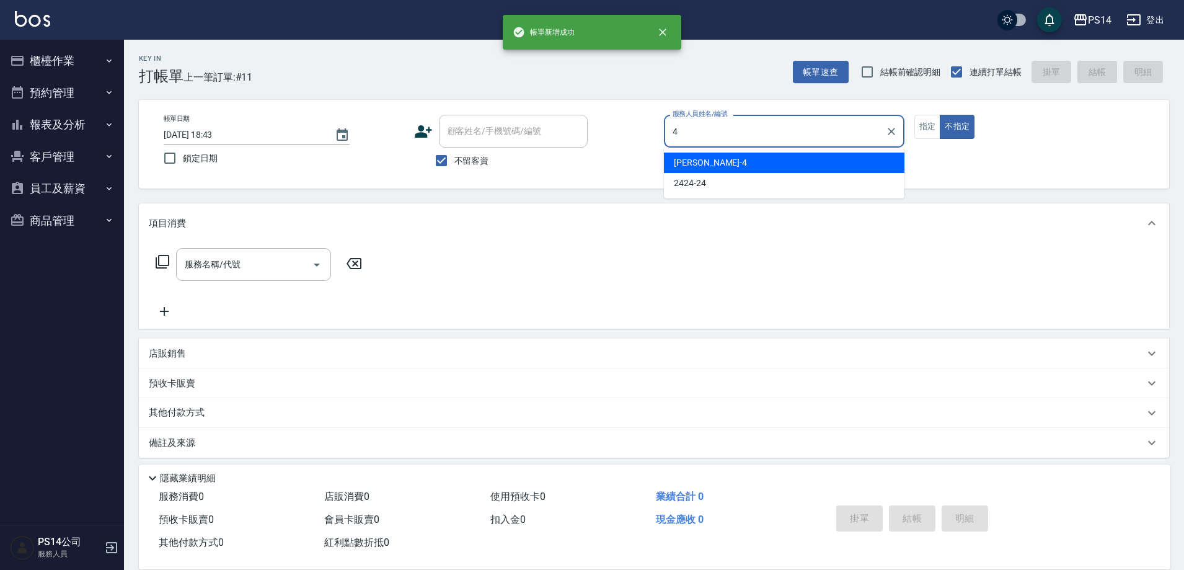
type input "[PERSON_NAME]-4"
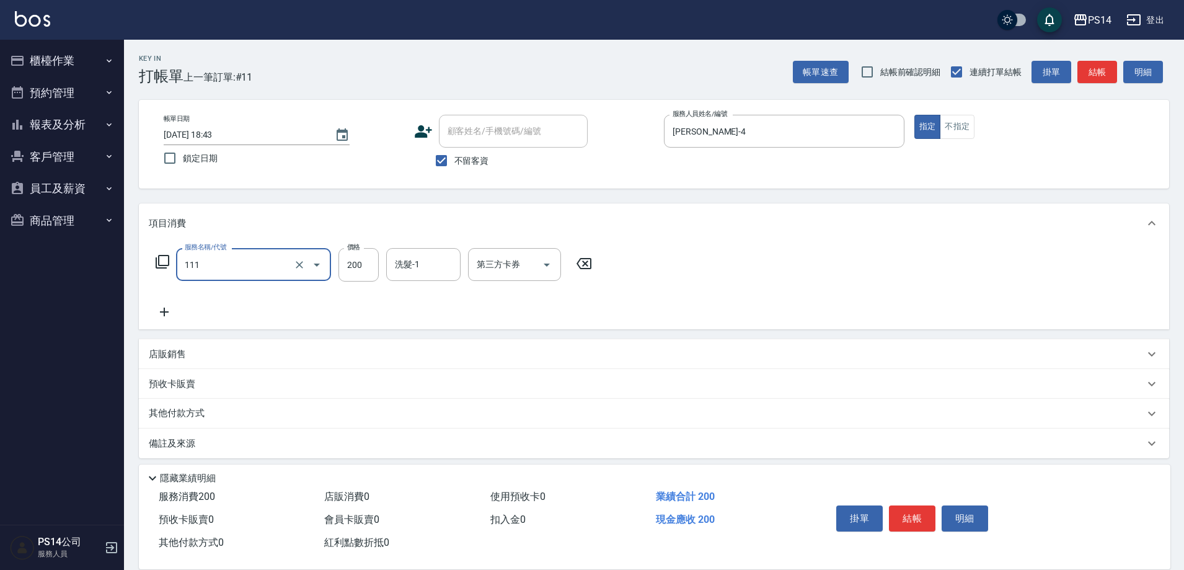
type input "200(111)"
type input "[PERSON_NAME]-26"
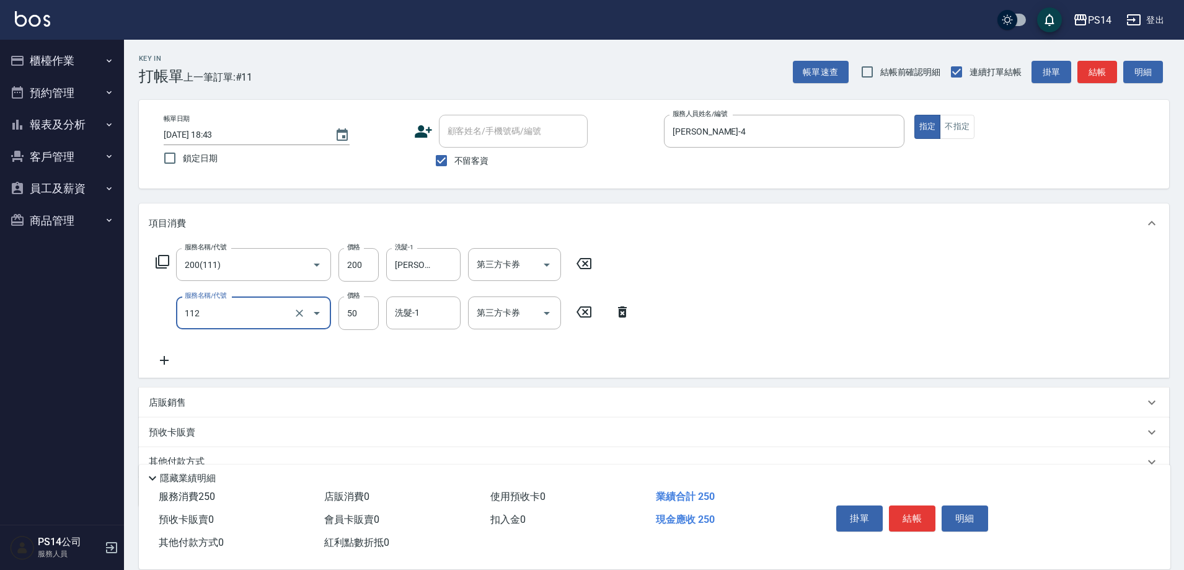
type input "精油50(112)"
type input "[PERSON_NAME]-26"
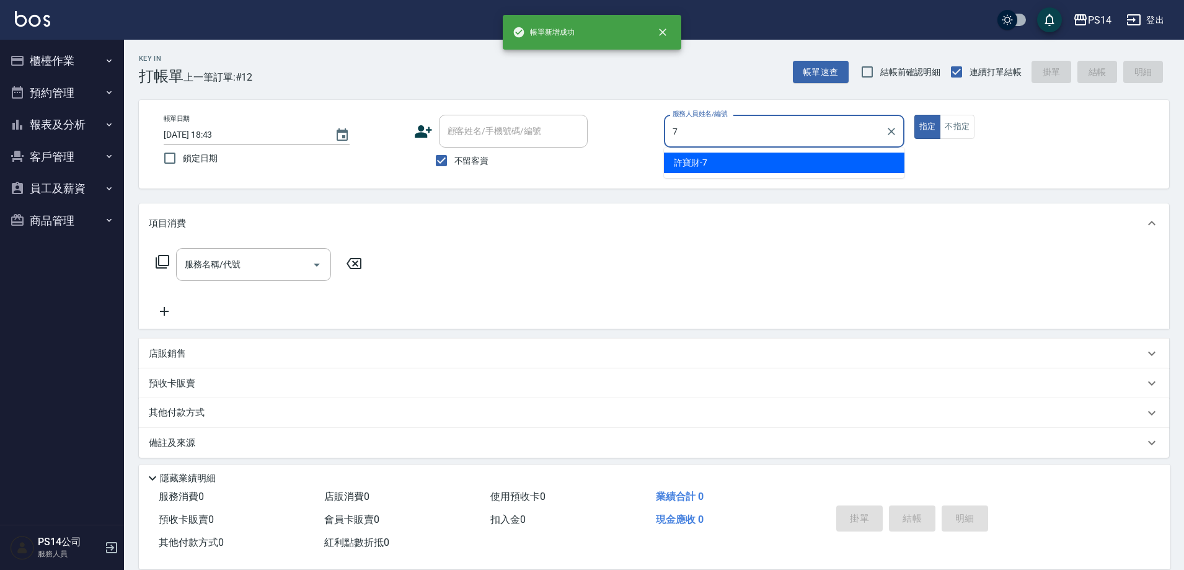
type input "許寶財-7"
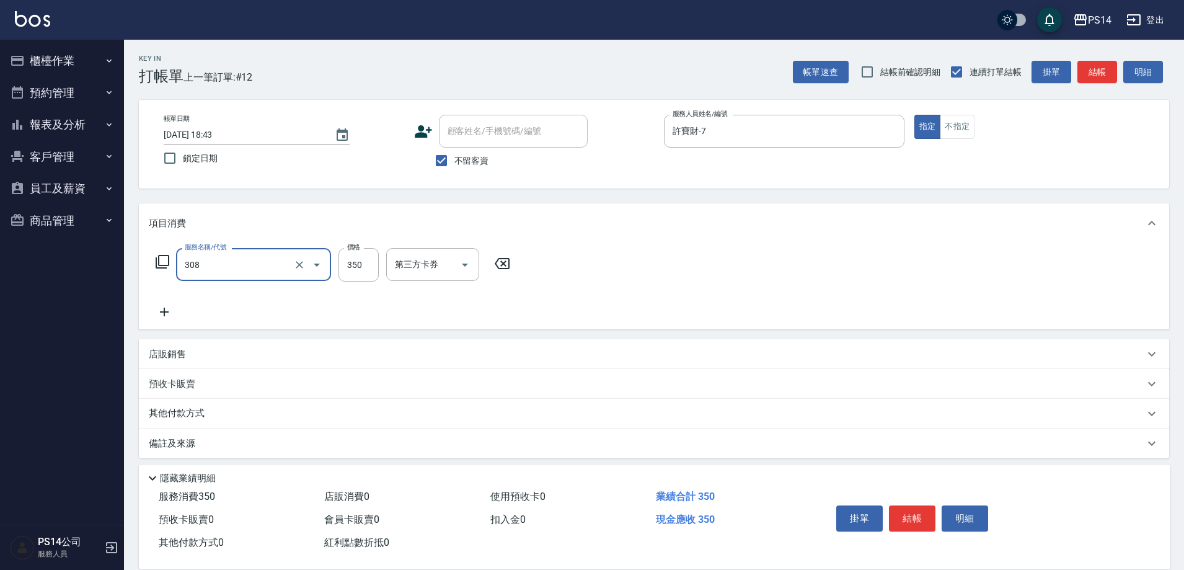
type input "洗+剪(308)"
type input "350"
type input "[PERSON_NAME]-26"
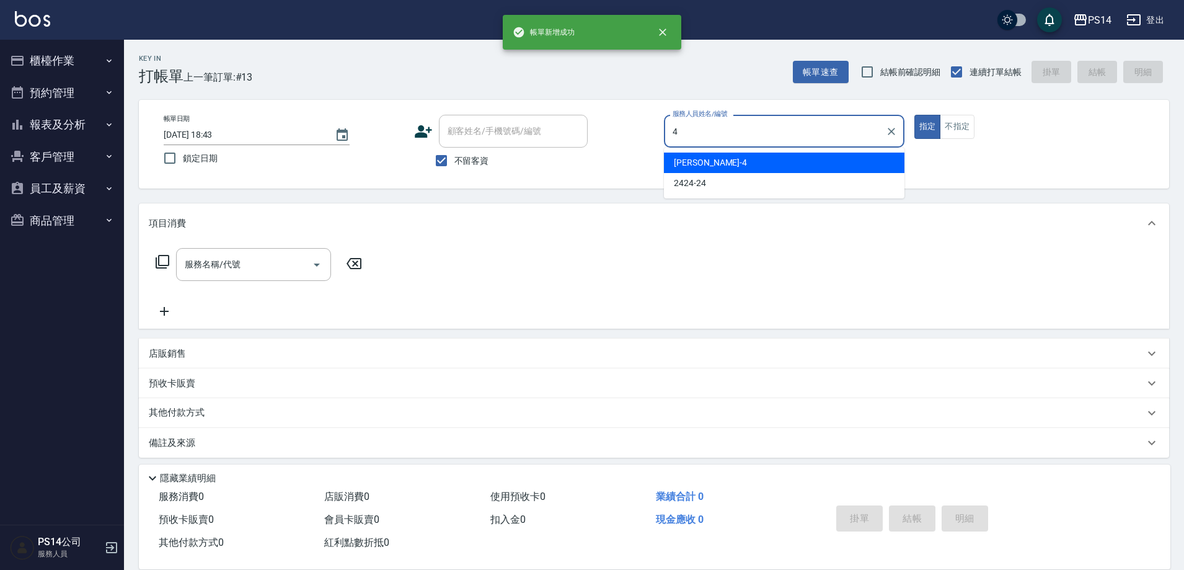
type input "[PERSON_NAME]-4"
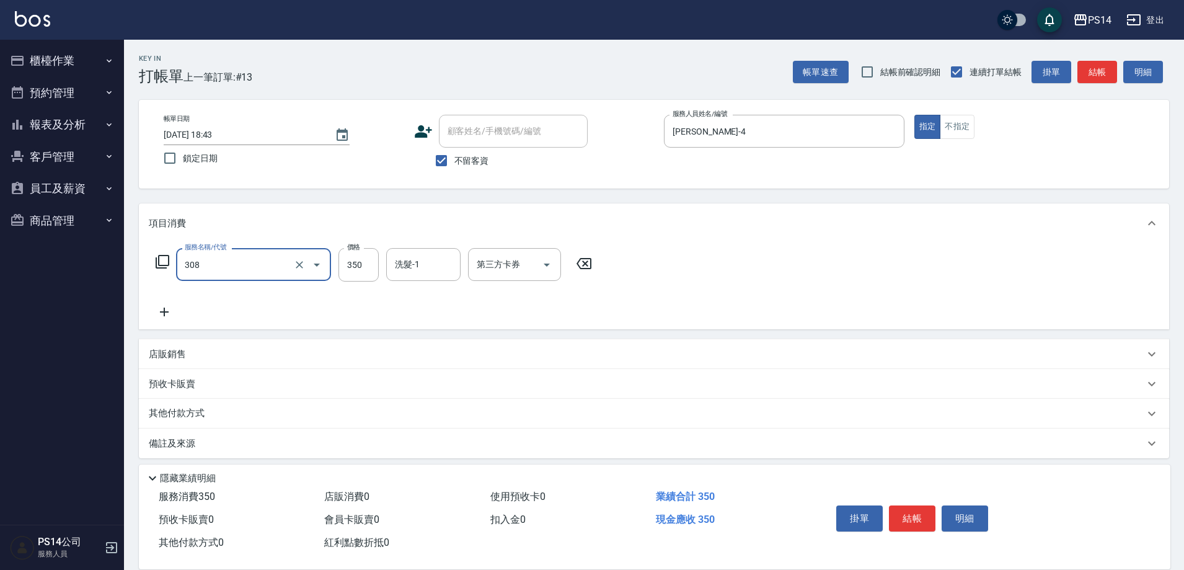
type input "洗+剪(308)"
type input "[PERSON_NAME]-11"
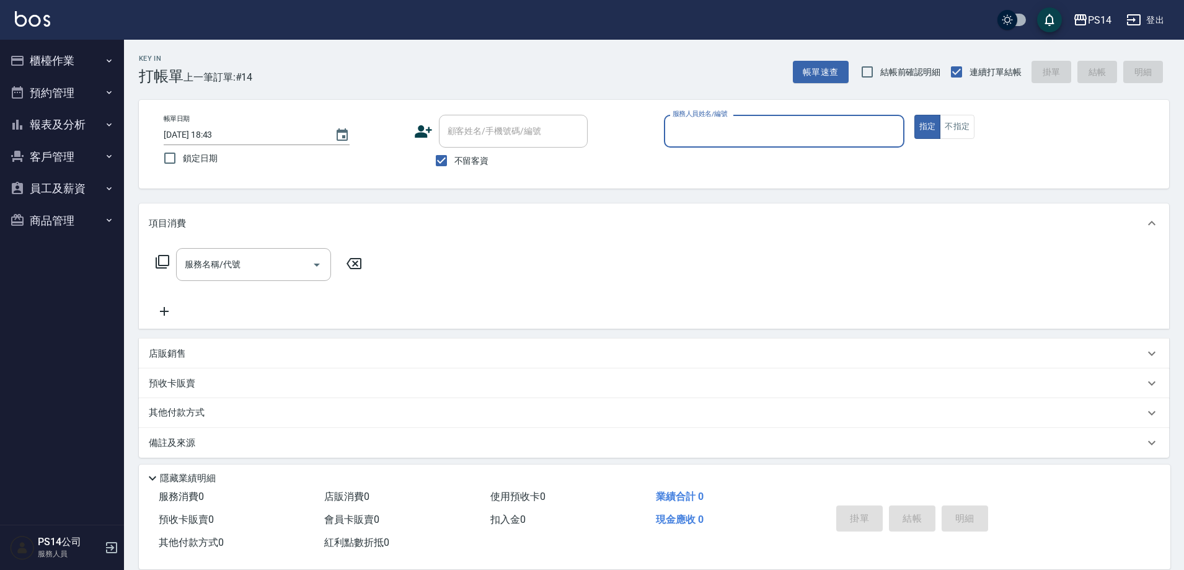
click at [60, 119] on button "報表及分析" at bounding box center [62, 124] width 114 height 32
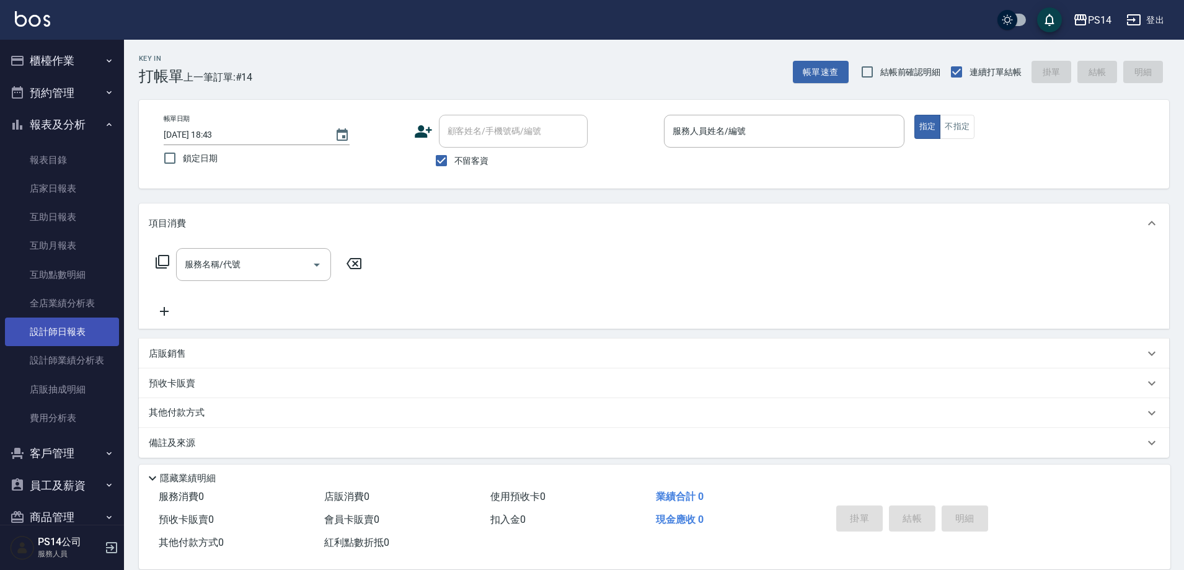
click at [71, 336] on link "設計師日報表" at bounding box center [62, 331] width 114 height 29
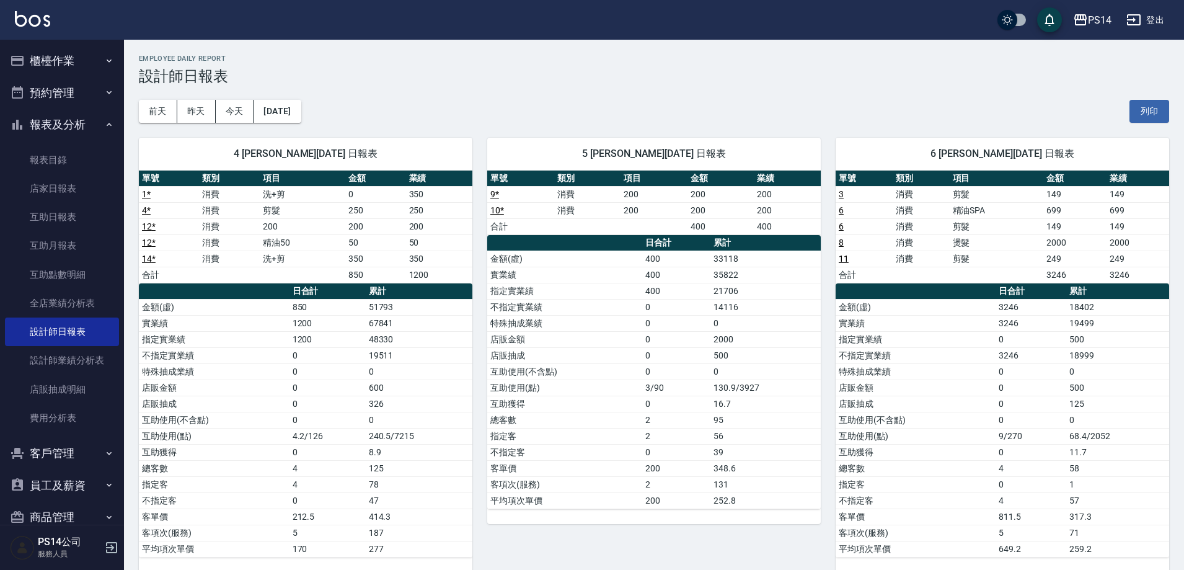
click at [62, 122] on button "報表及分析" at bounding box center [62, 124] width 114 height 32
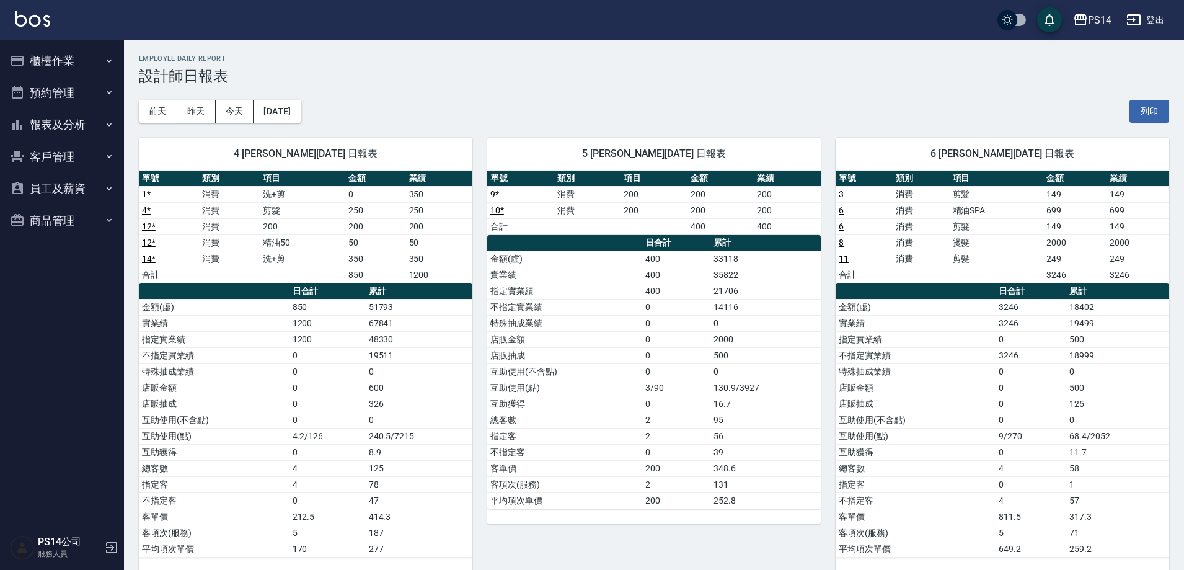
click at [677, 53] on div "PS14 [DATE] 設計師日報表 列印時間： [DATE][PHONE_NUMBER]:44 Employee Daily Report 設計師日報表 […" at bounding box center [654, 554] width 1060 height 1029
